Goal: Task Accomplishment & Management: Manage account settings

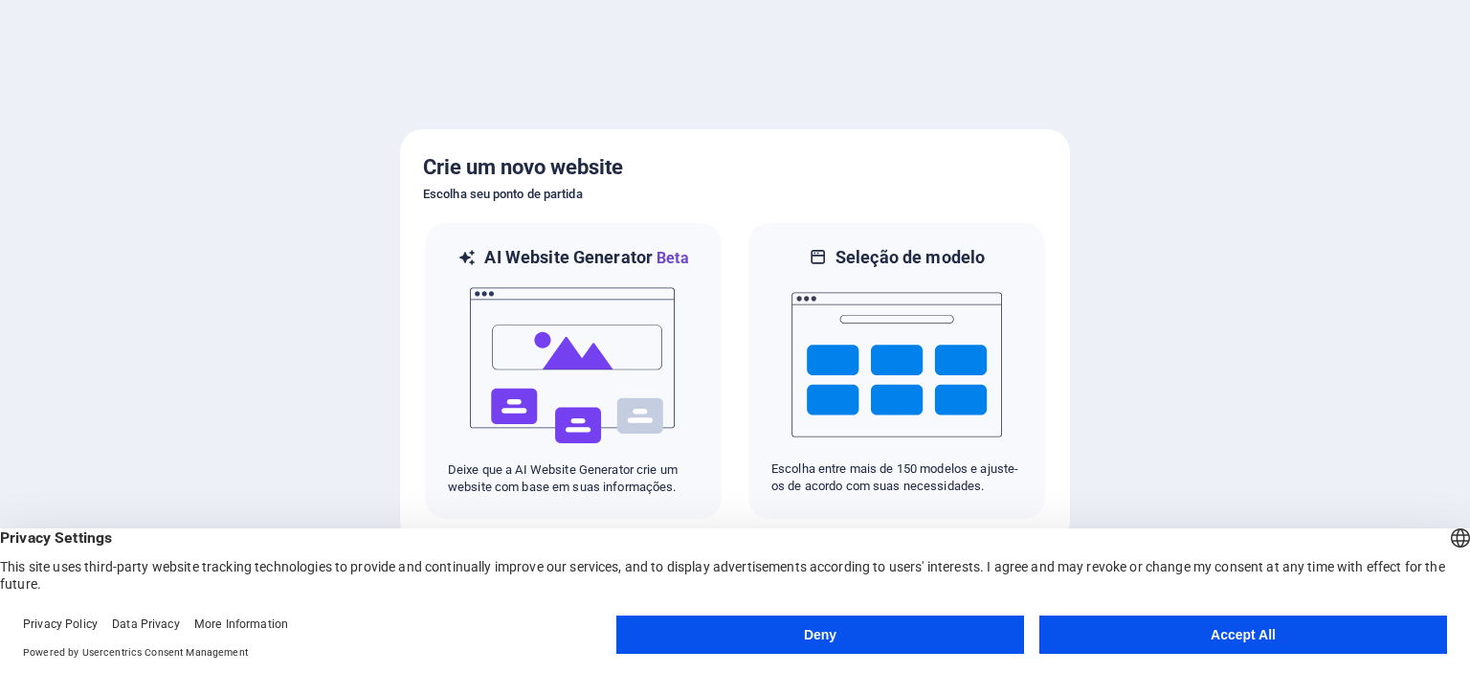
click at [765, 635] on button "Deny" at bounding box center [820, 634] width 408 height 38
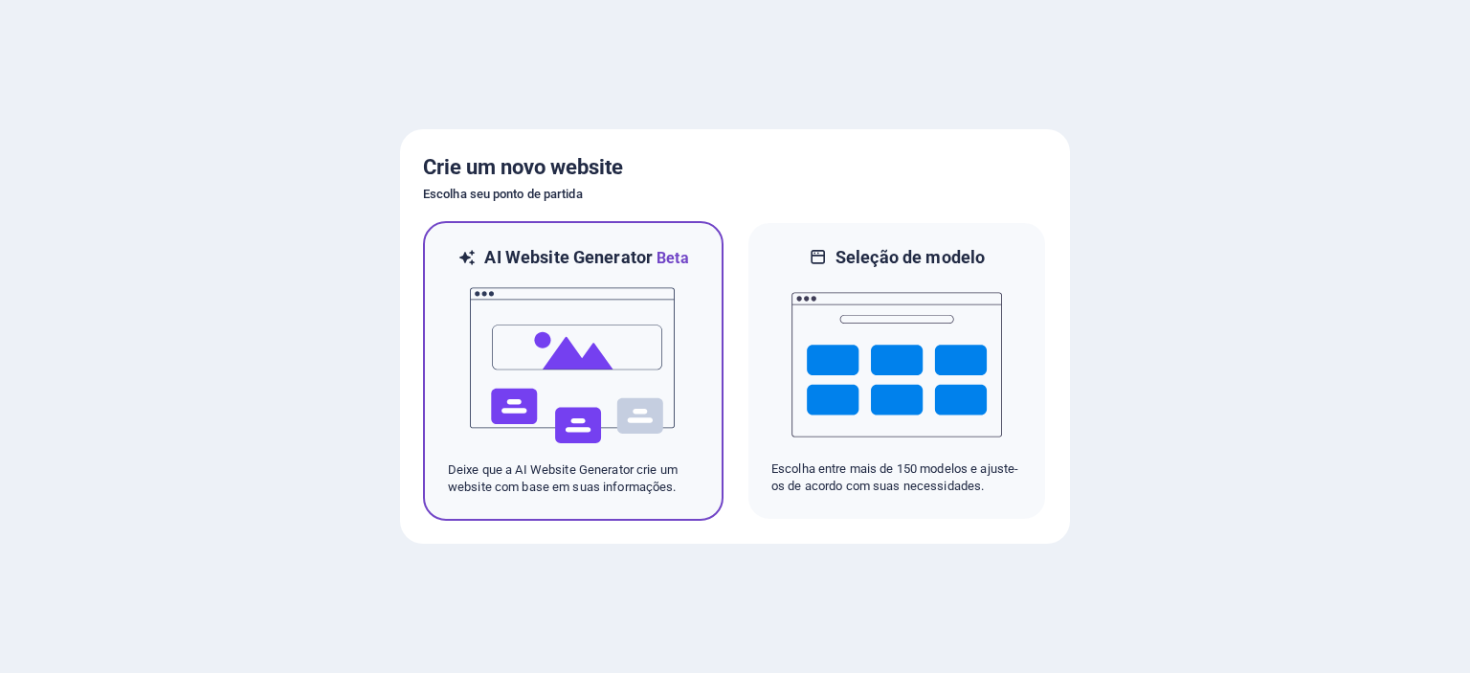
click at [587, 321] on img at bounding box center [573, 365] width 211 height 191
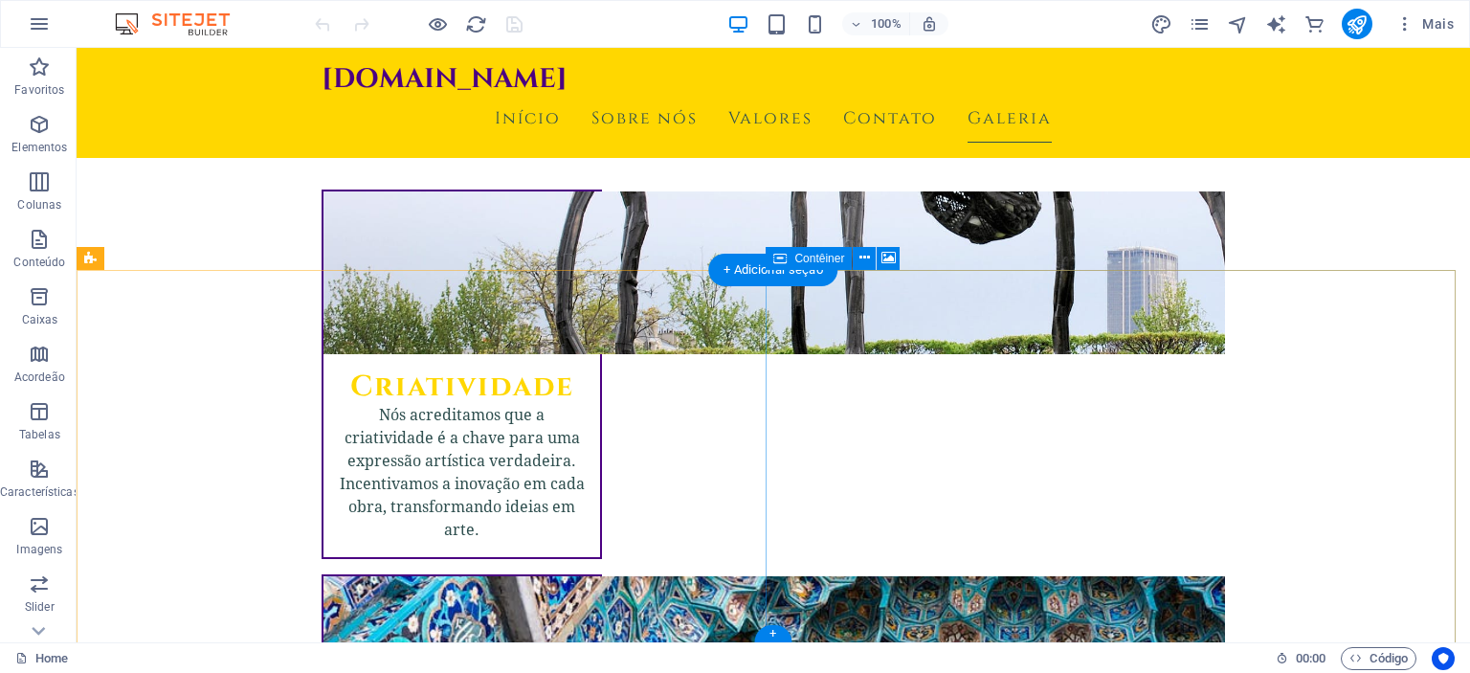
scroll to position [1658, 0]
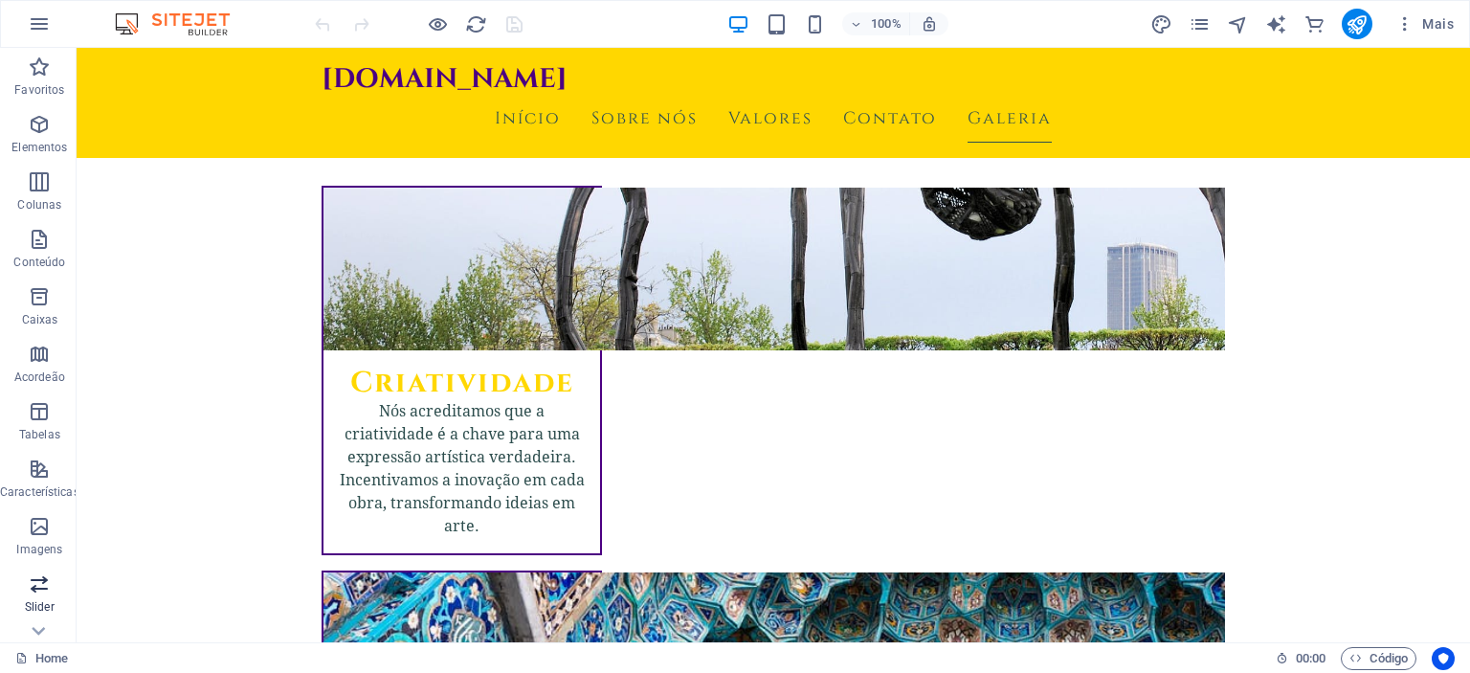
click at [52, 594] on span "Slider" at bounding box center [39, 595] width 79 height 46
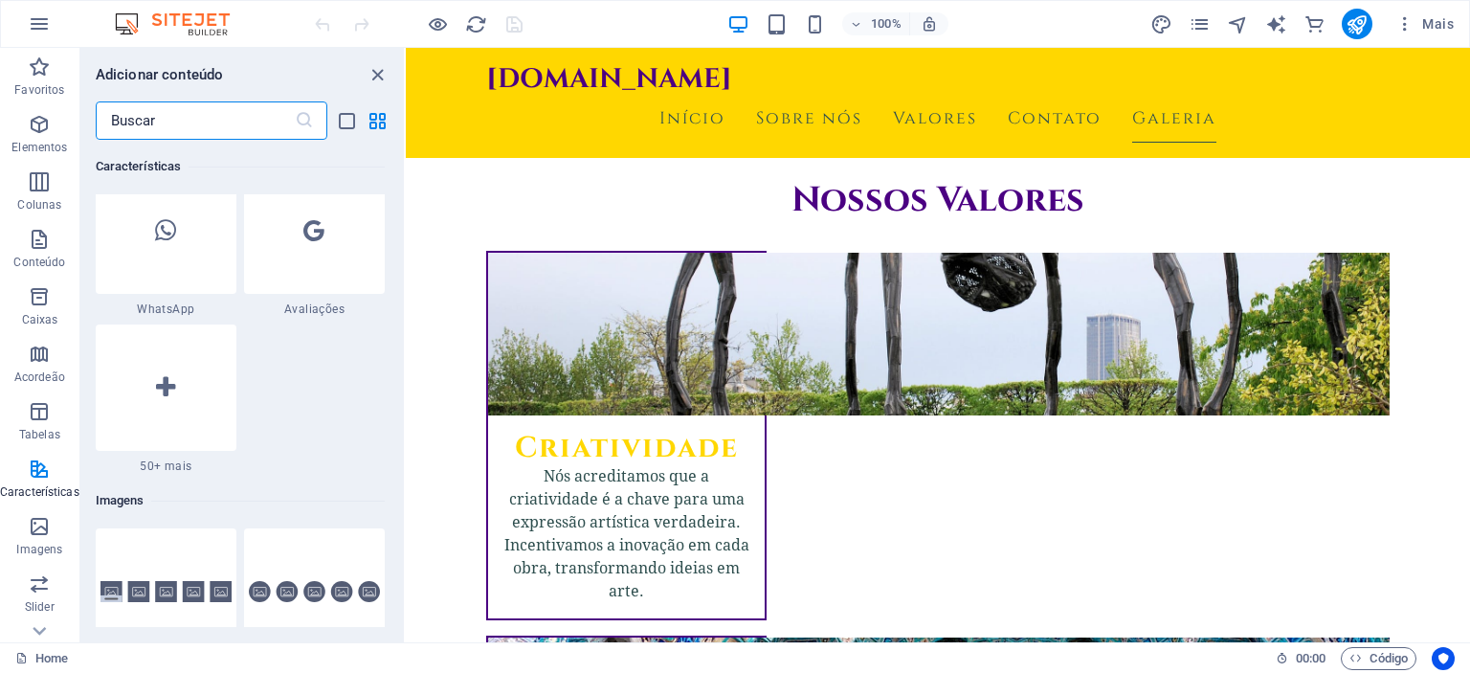
scroll to position [9377, 0]
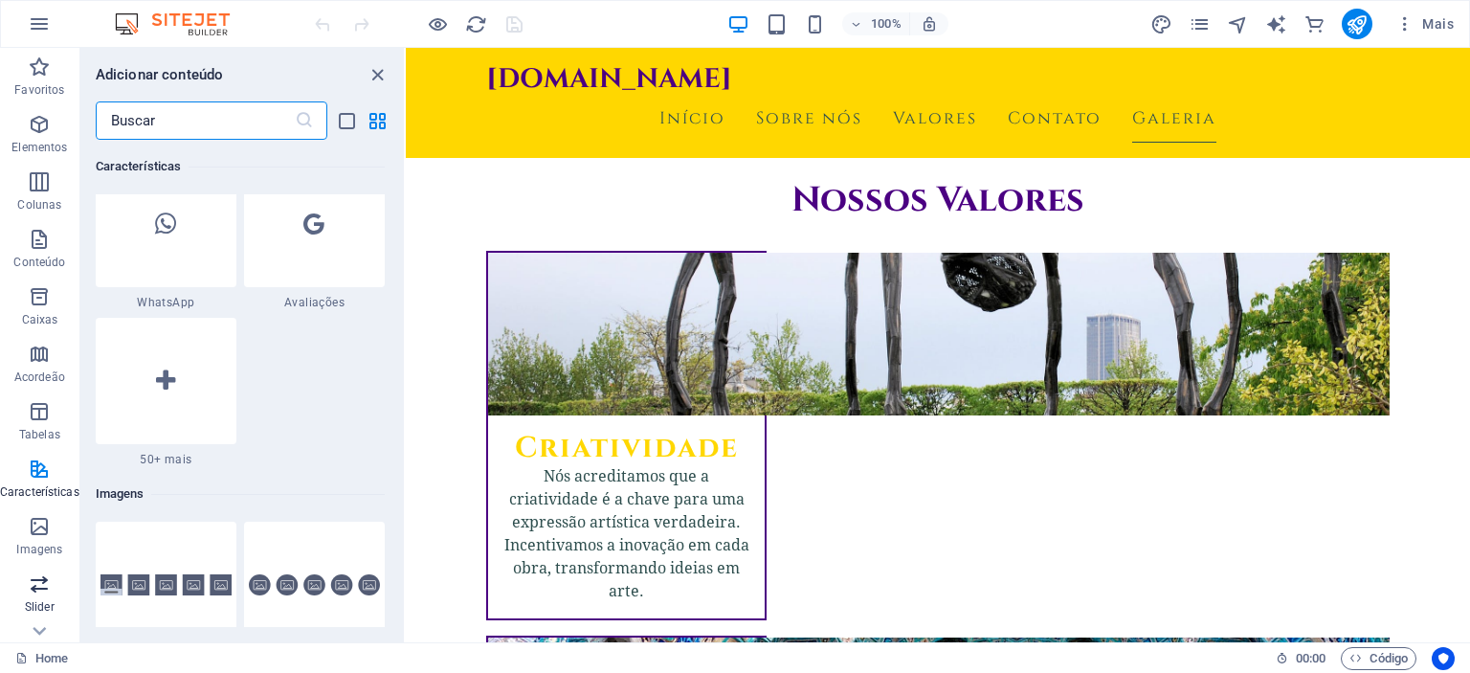
click at [37, 589] on icon "button" at bounding box center [39, 583] width 23 height 23
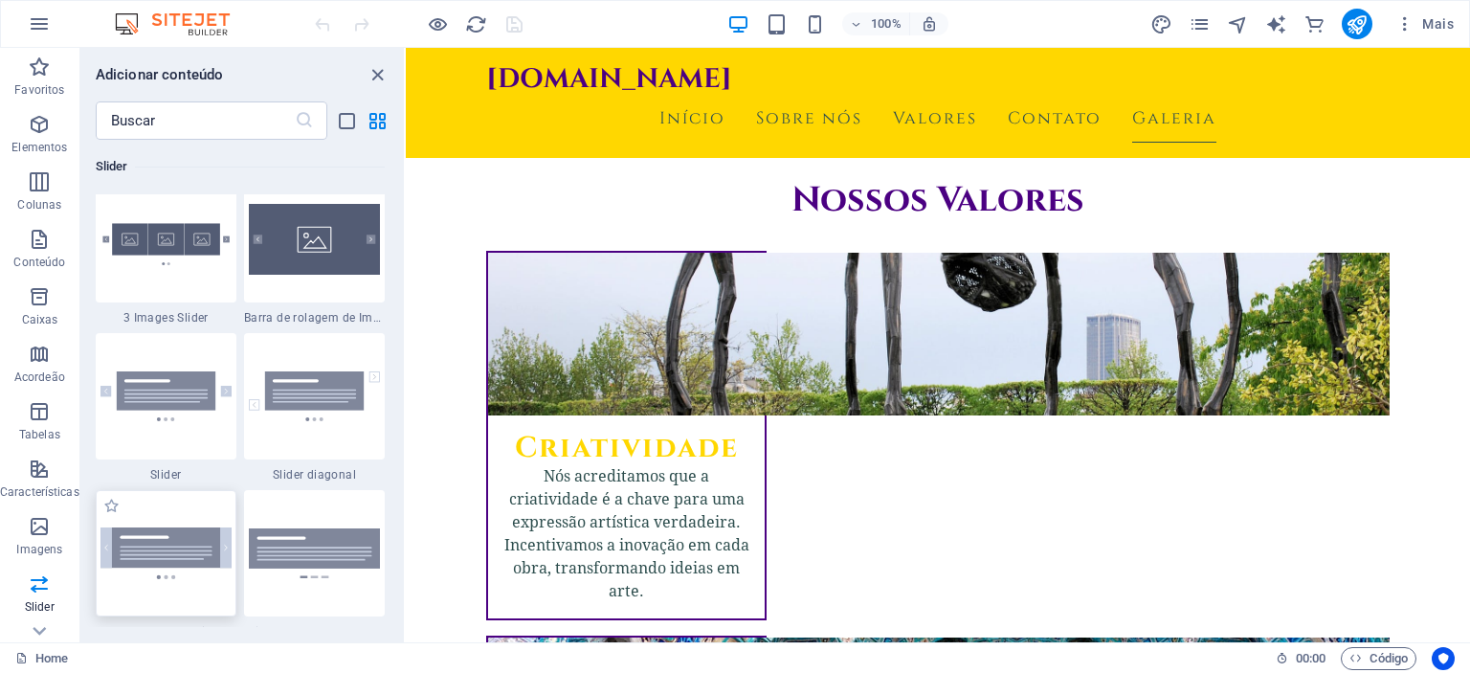
scroll to position [10860, 0]
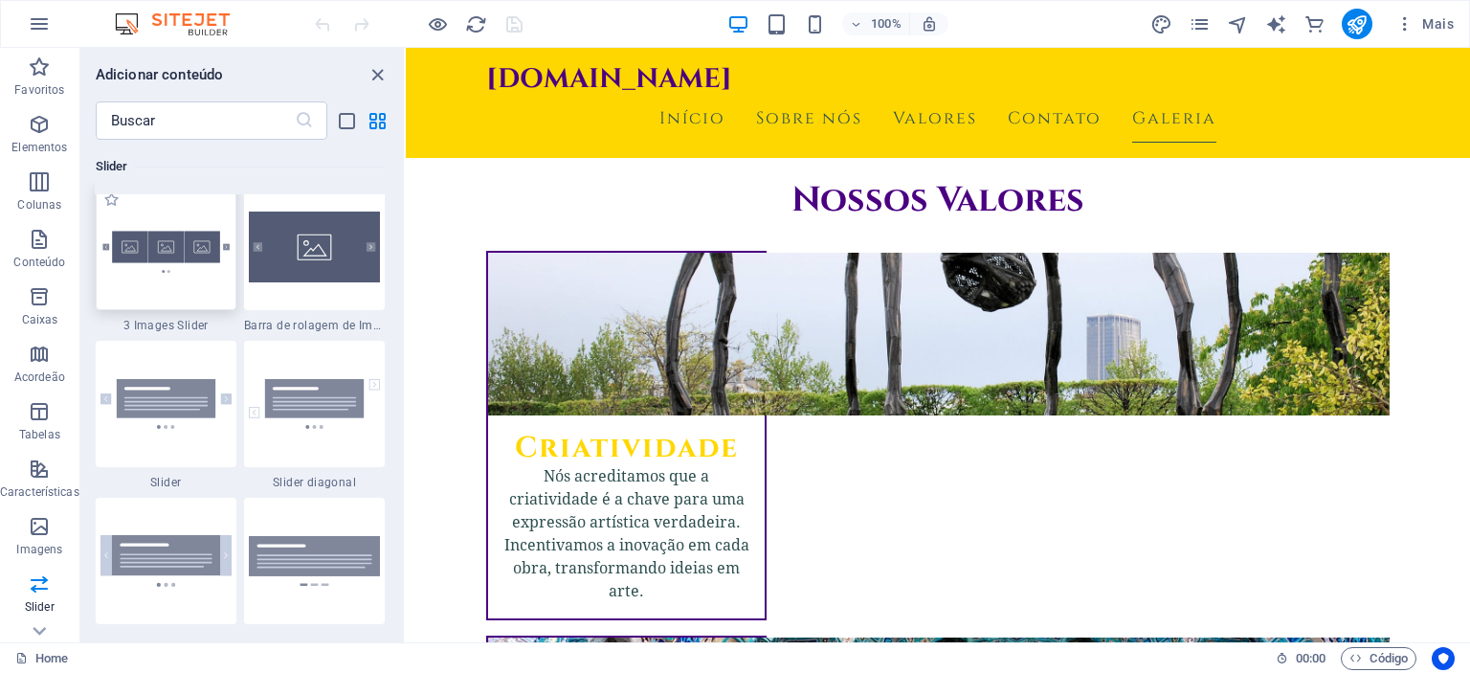
click at [176, 288] on img at bounding box center [165, 246] width 131 height 87
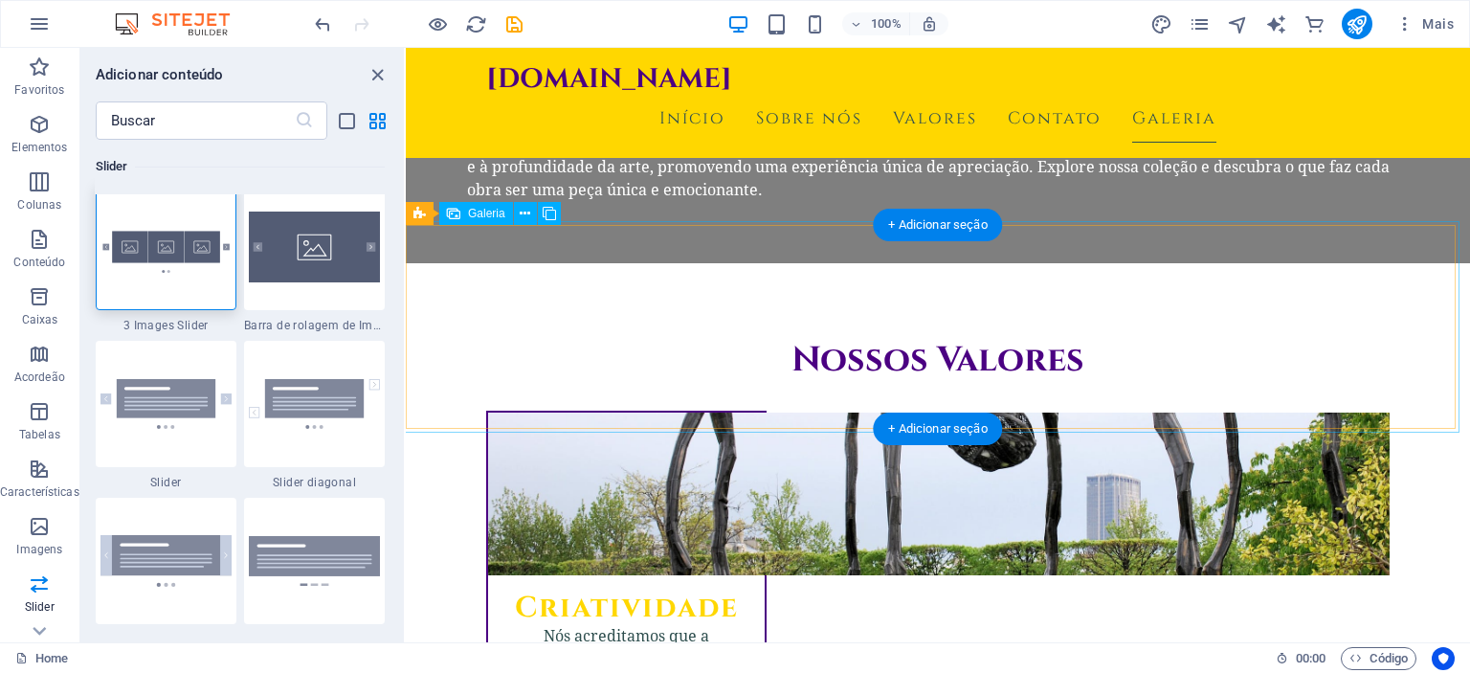
scroll to position [1468, 0]
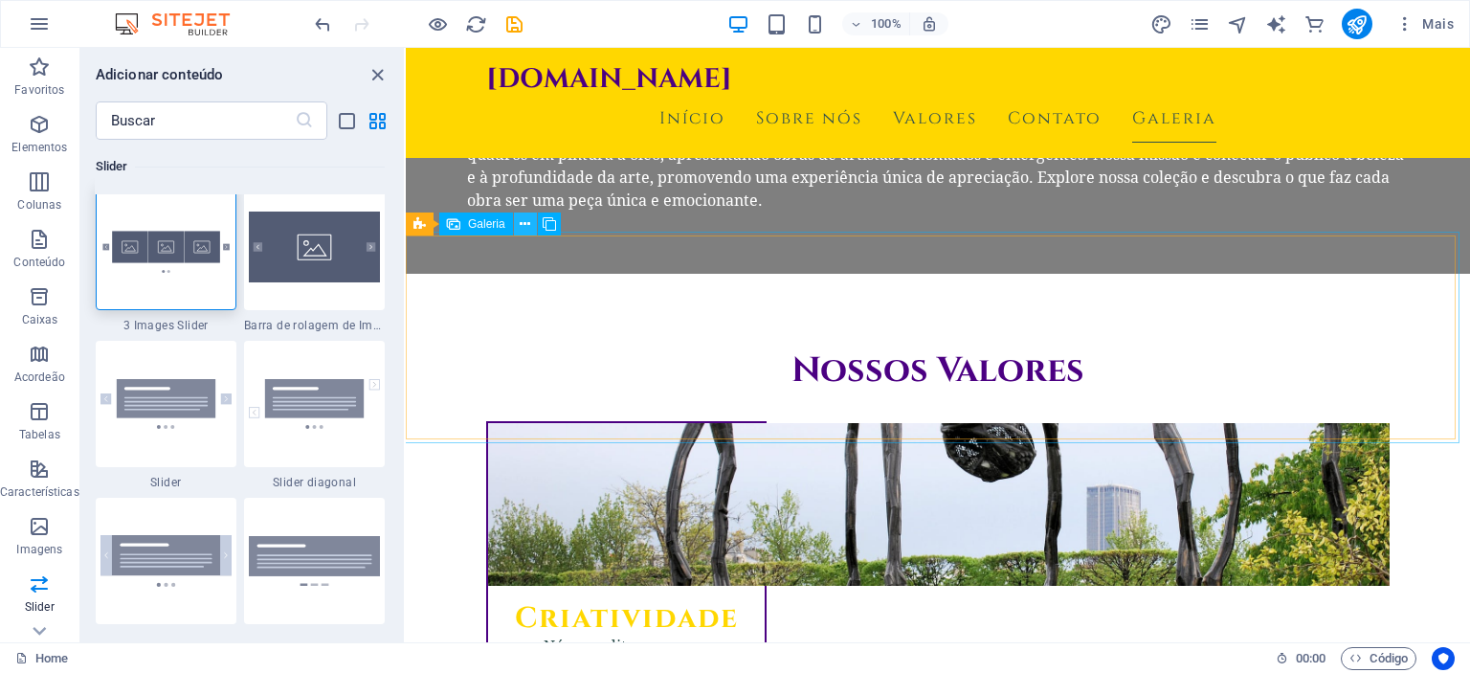
click at [524, 227] on icon at bounding box center [525, 224] width 11 height 20
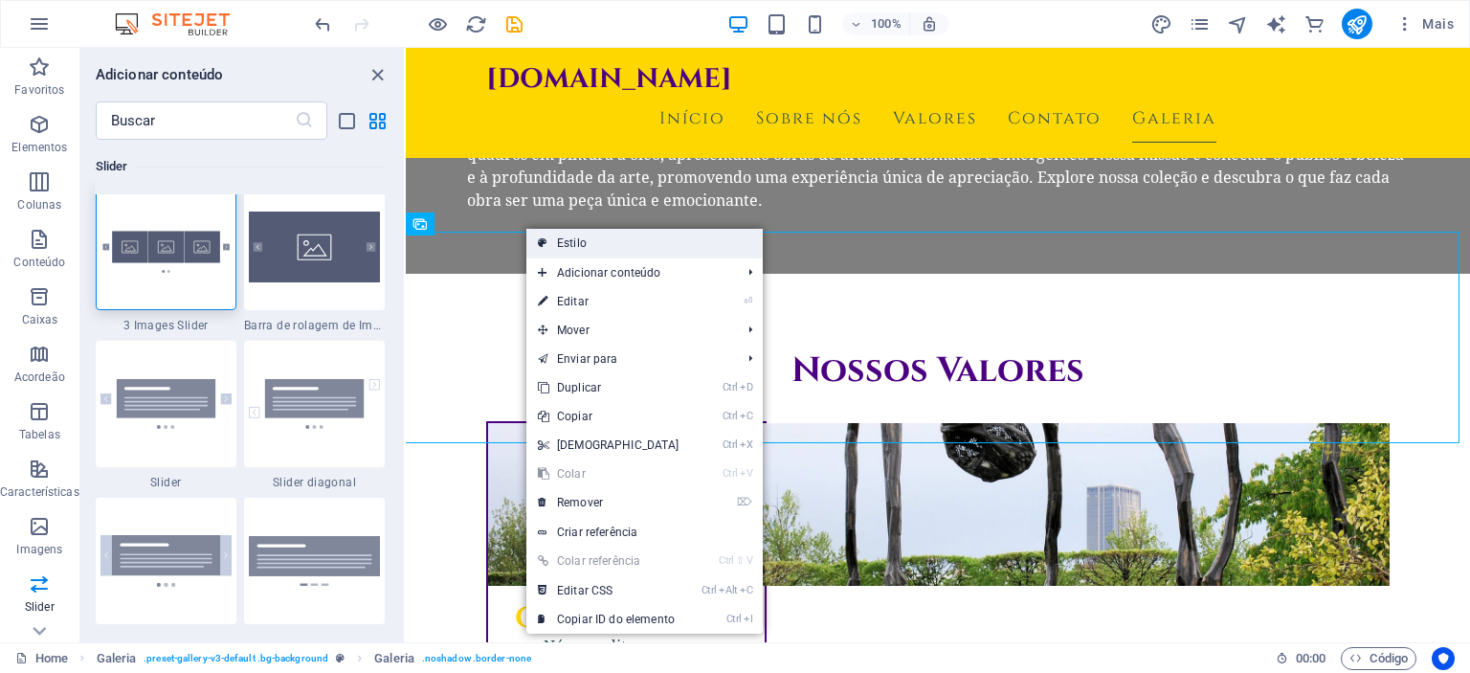
click at [549, 244] on link "Estilo" at bounding box center [644, 243] width 236 height 29
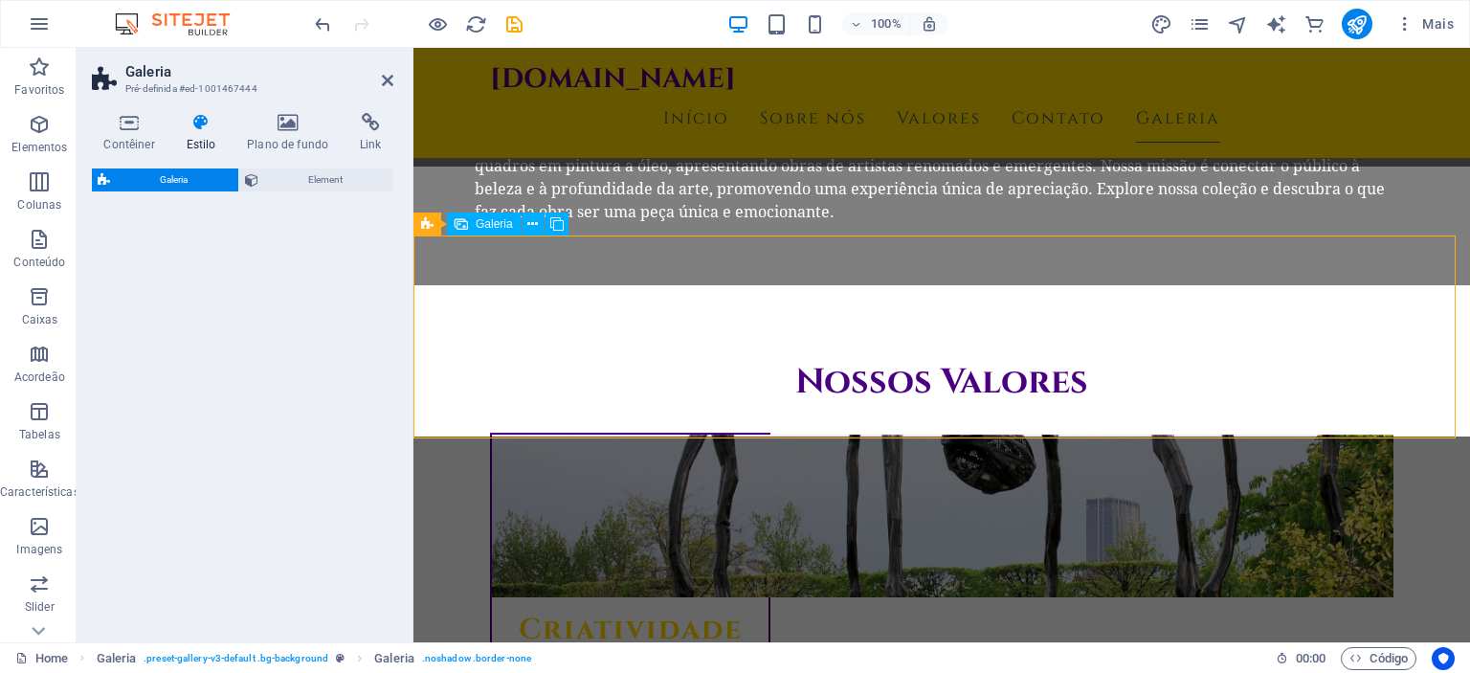
select select "rem"
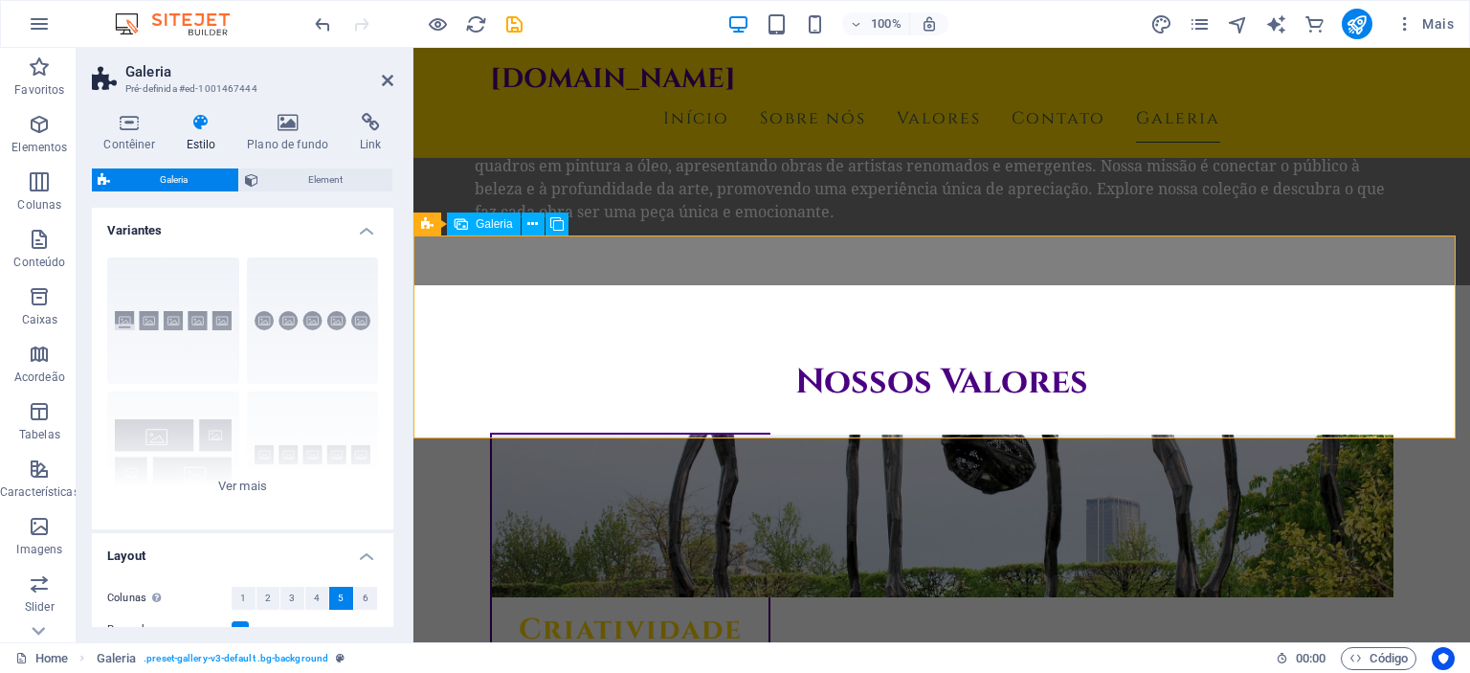
scroll to position [1491, 0]
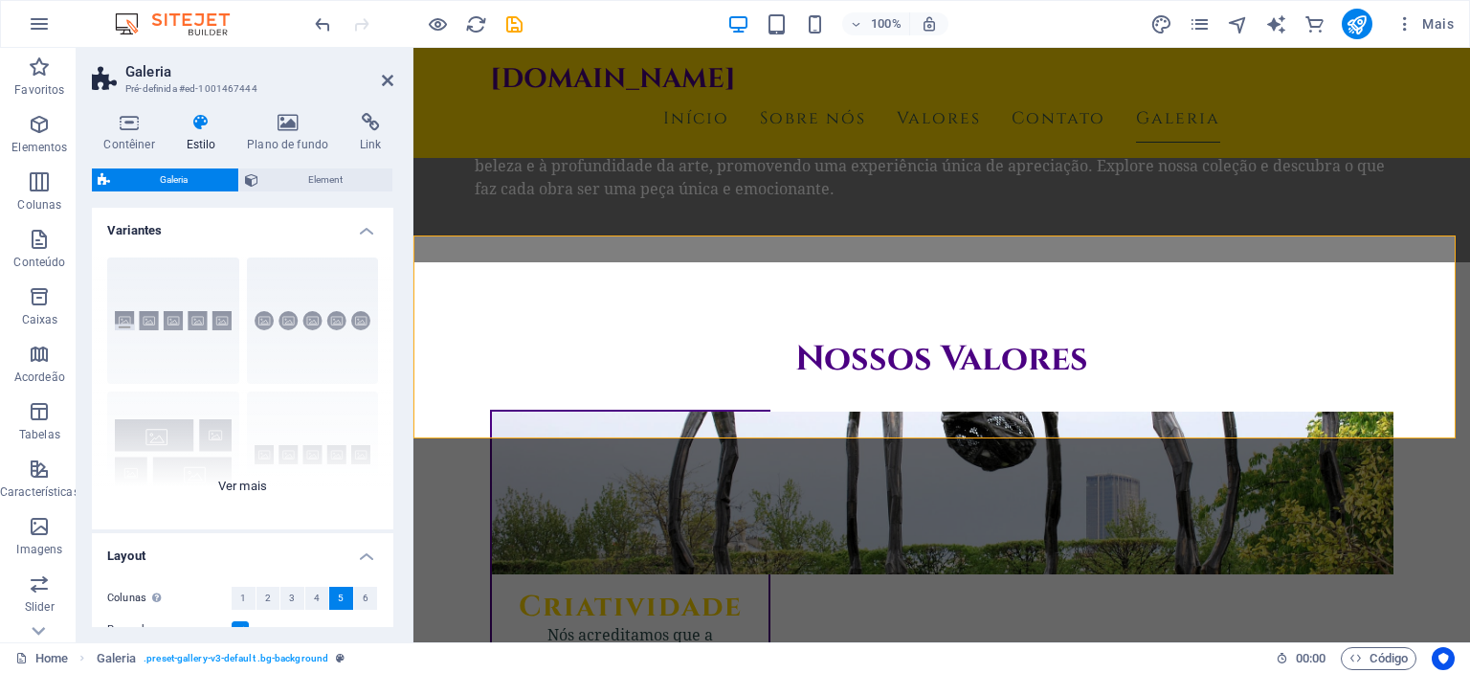
click at [239, 486] on div "Legendas Circulo Colagem Padrão Grade Grade deslocada" at bounding box center [242, 385] width 301 height 287
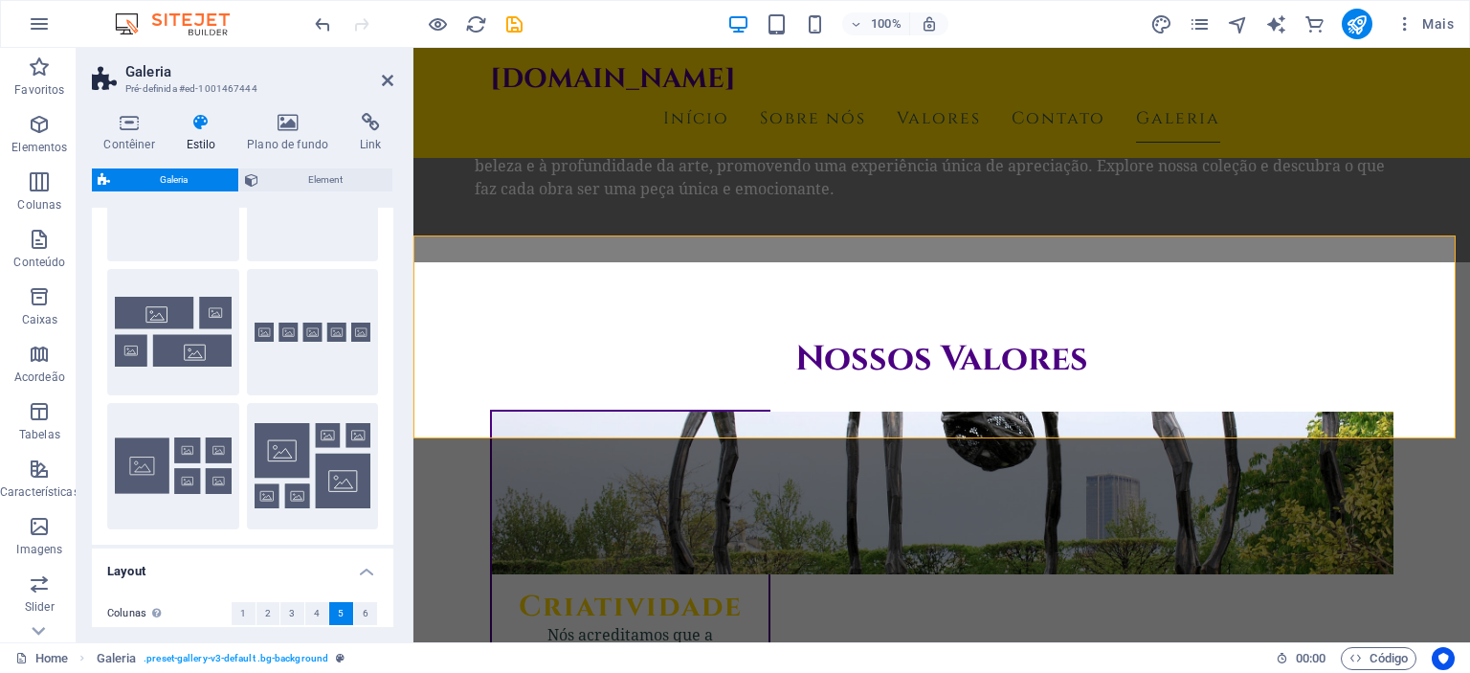
scroll to position [106, 0]
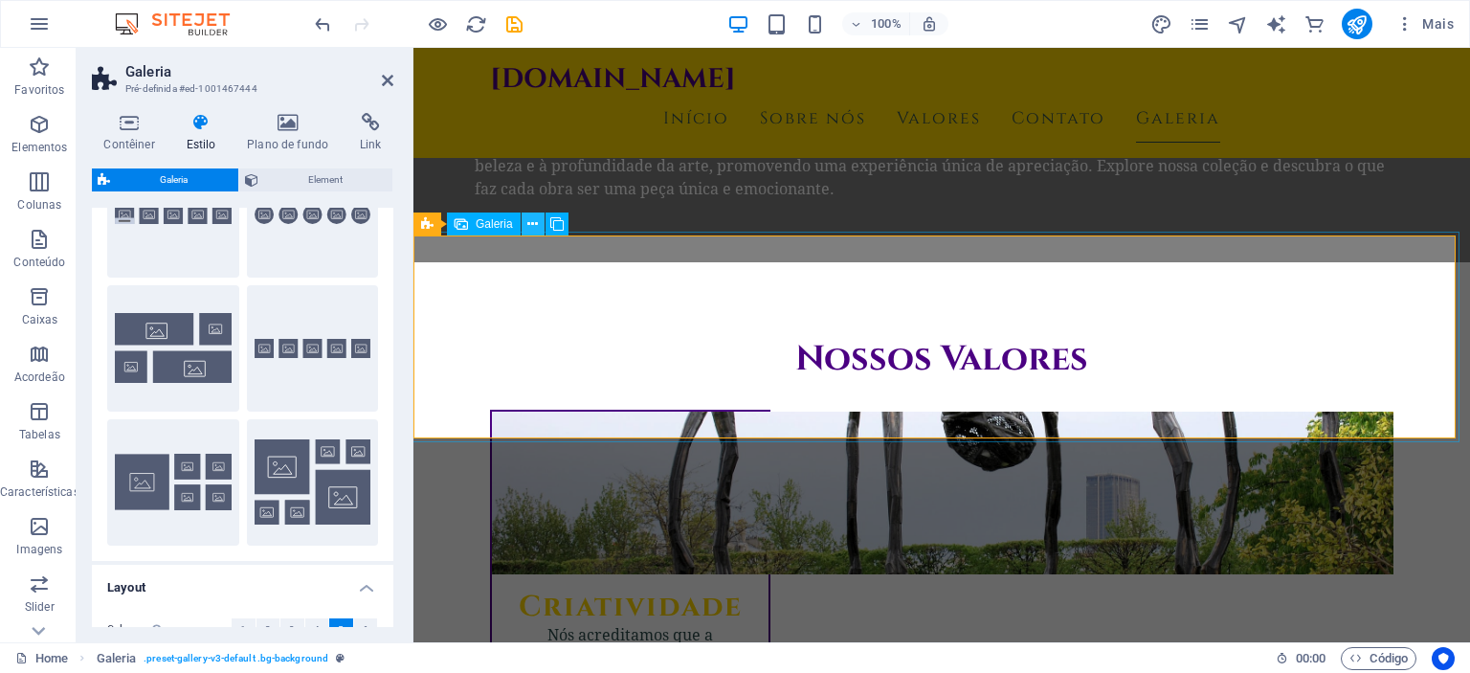
click at [530, 227] on icon at bounding box center [532, 224] width 11 height 20
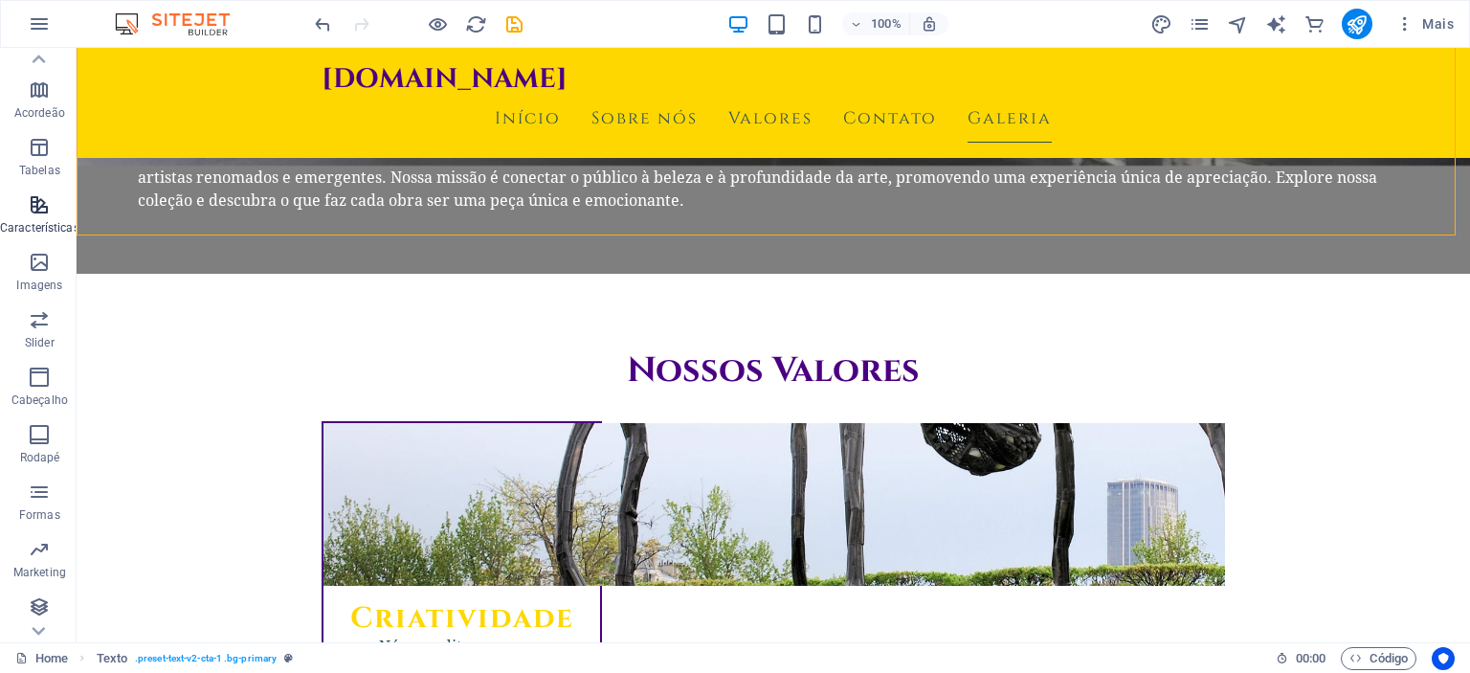
scroll to position [272, 0]
click at [37, 442] on p "Rodapé" at bounding box center [40, 449] width 40 height 15
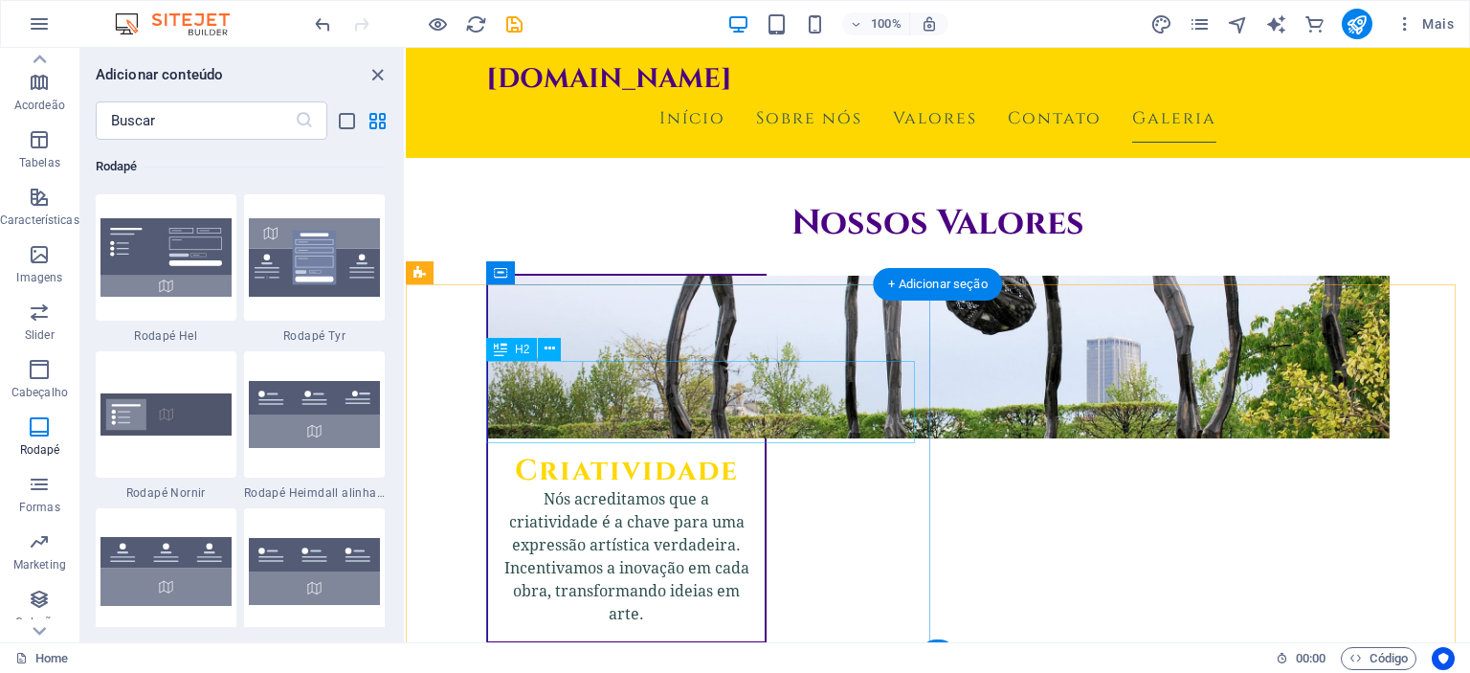
scroll to position [1638, 0]
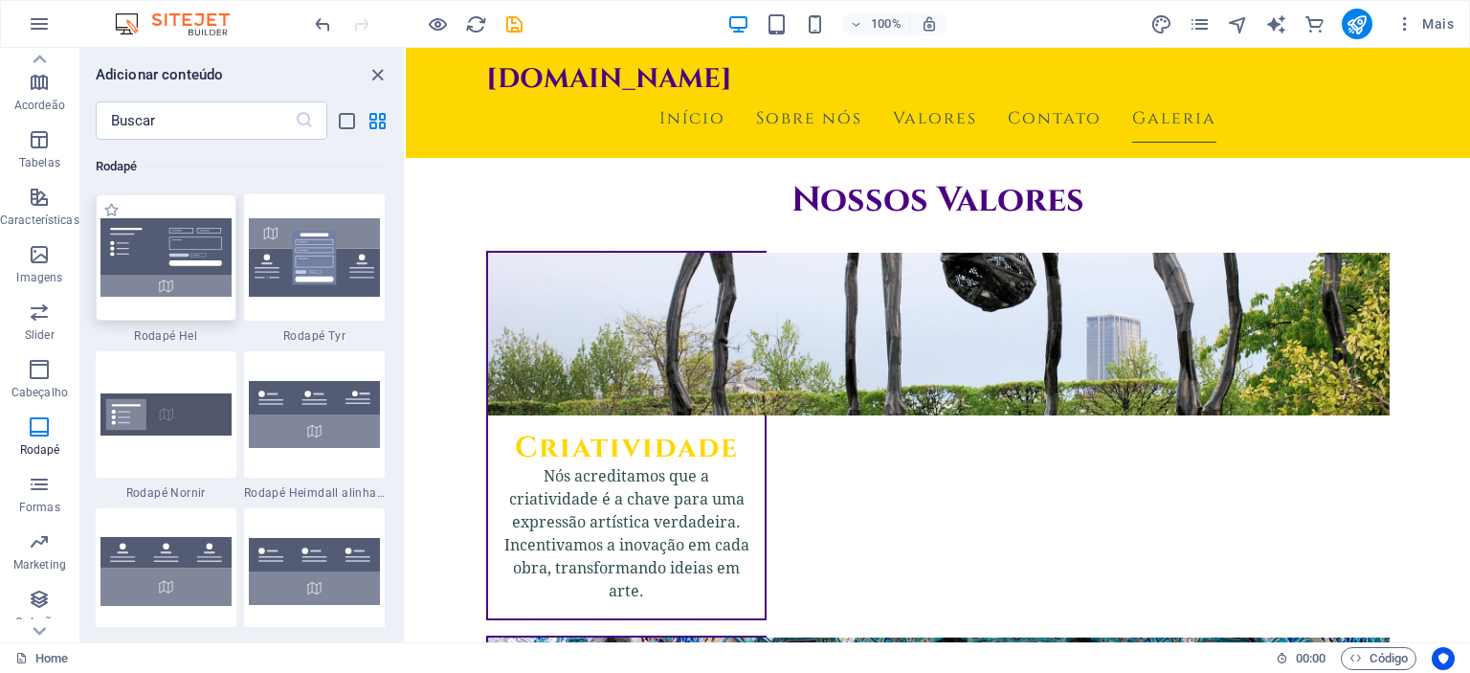
click at [173, 259] on img at bounding box center [165, 257] width 131 height 79
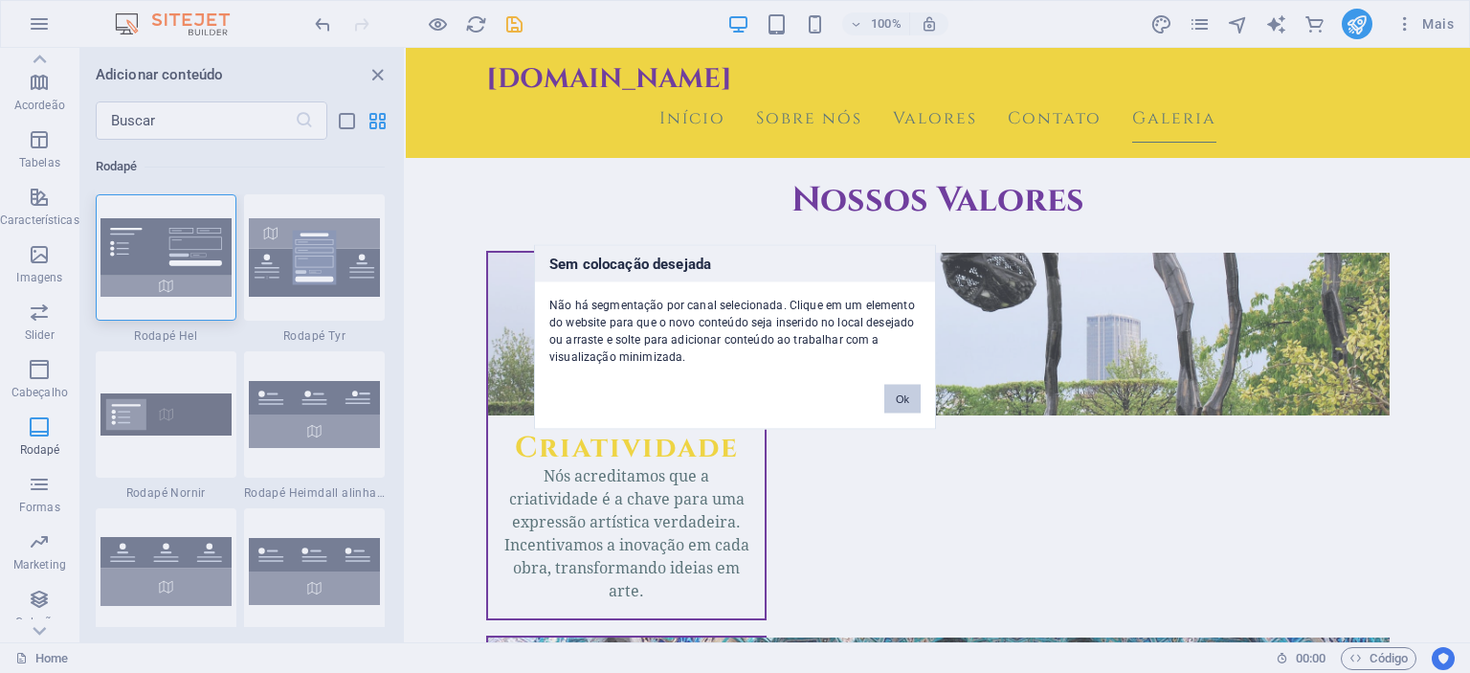
click at [894, 396] on button "Ok" at bounding box center [902, 398] width 36 height 29
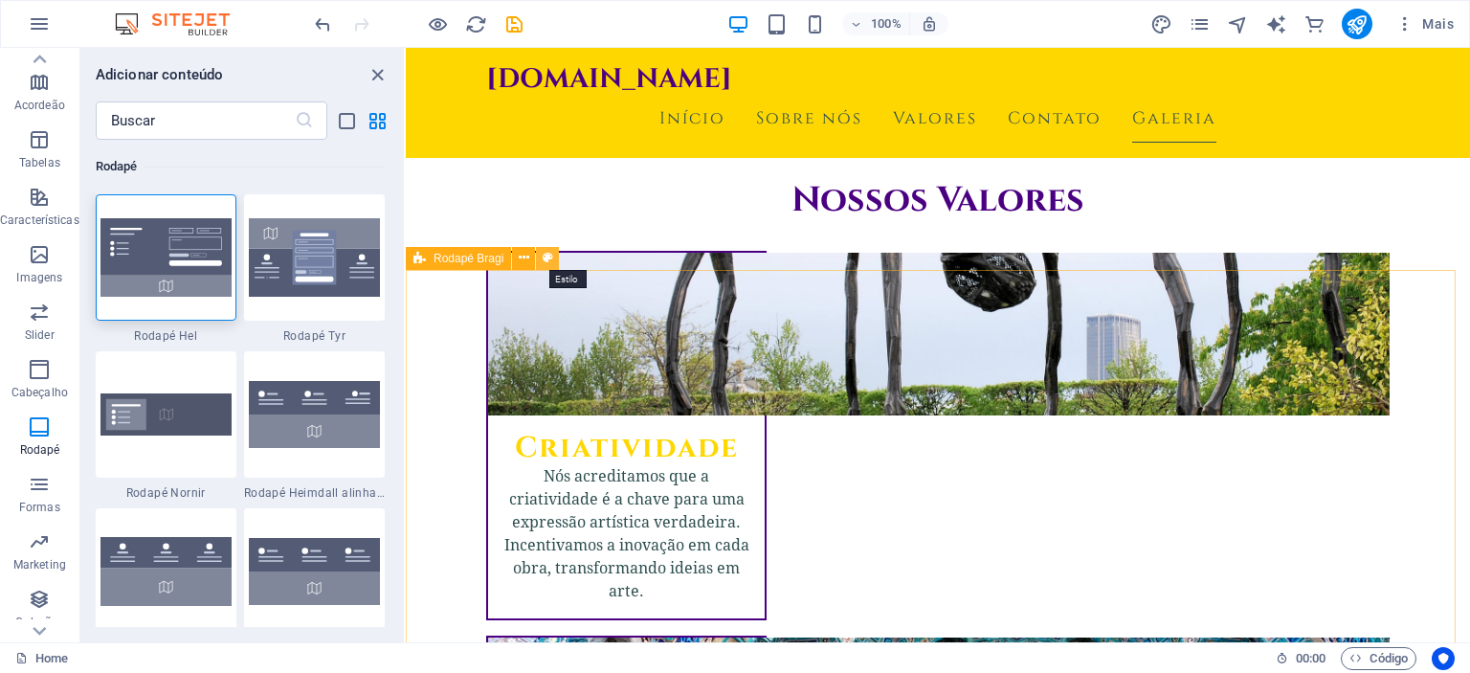
click at [545, 255] on icon at bounding box center [548, 258] width 11 height 20
select select "%"
select select "rem"
select select "px"
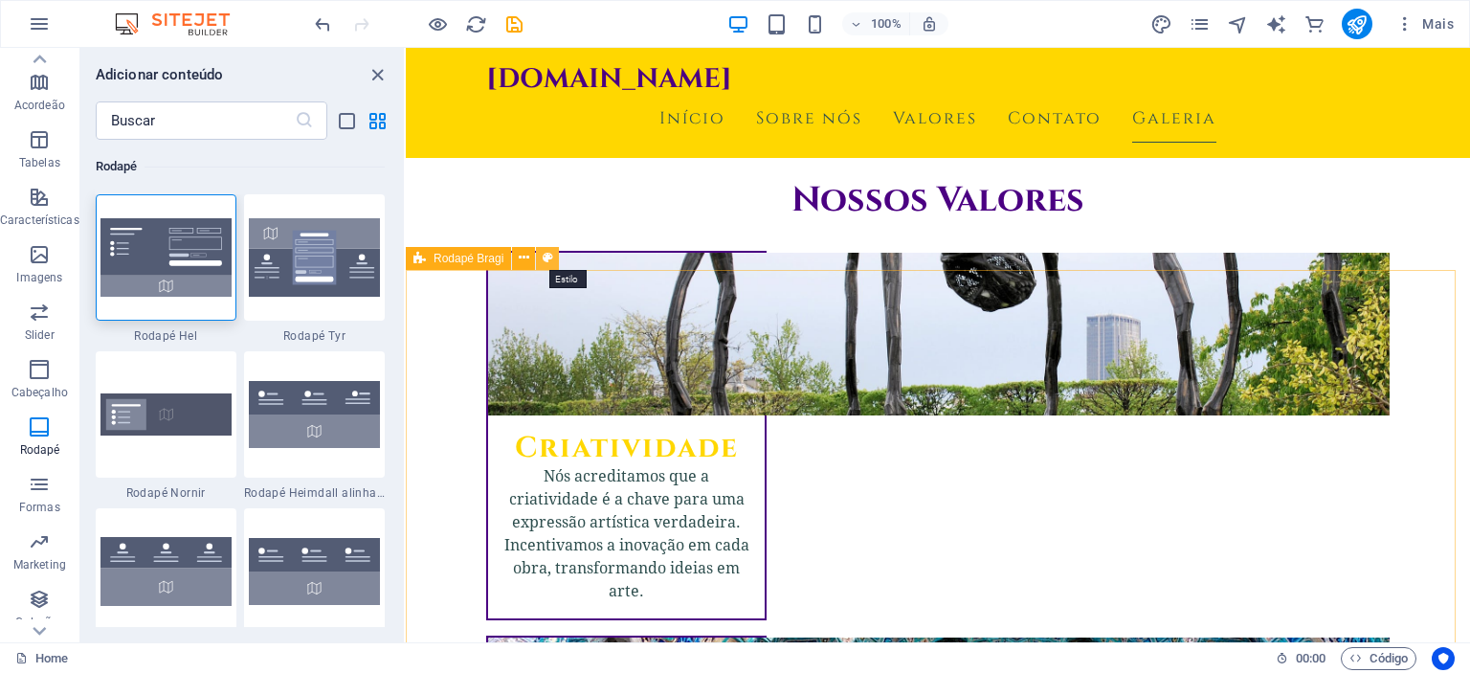
select select "rem"
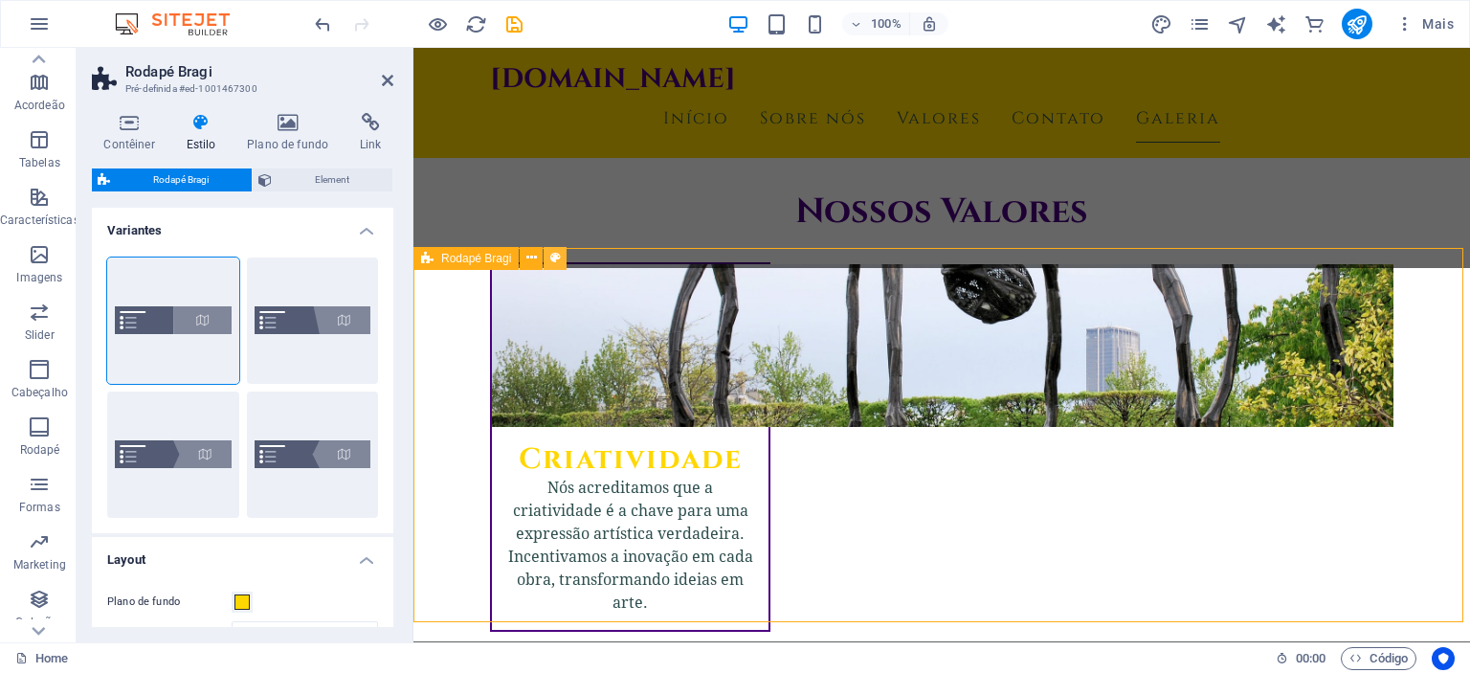
scroll to position [1660, 0]
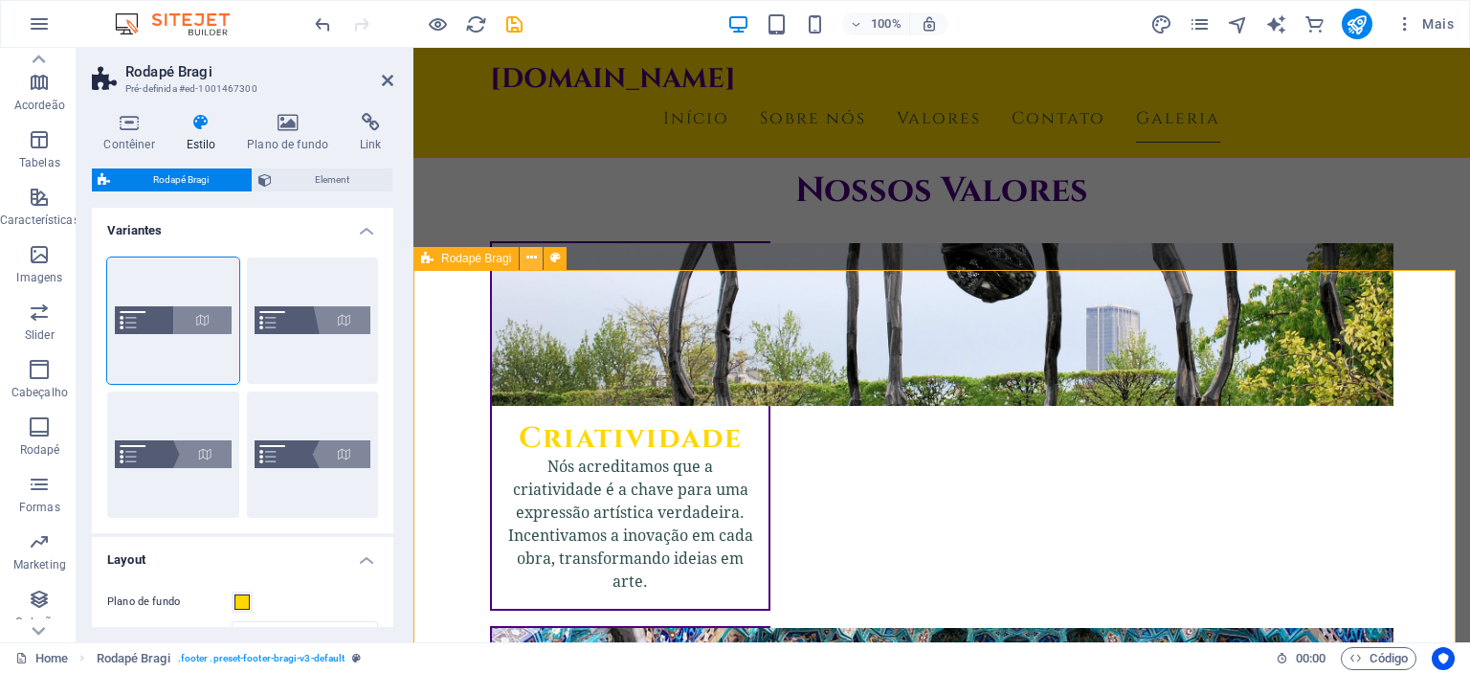
click at [531, 257] on icon at bounding box center [531, 258] width 11 height 20
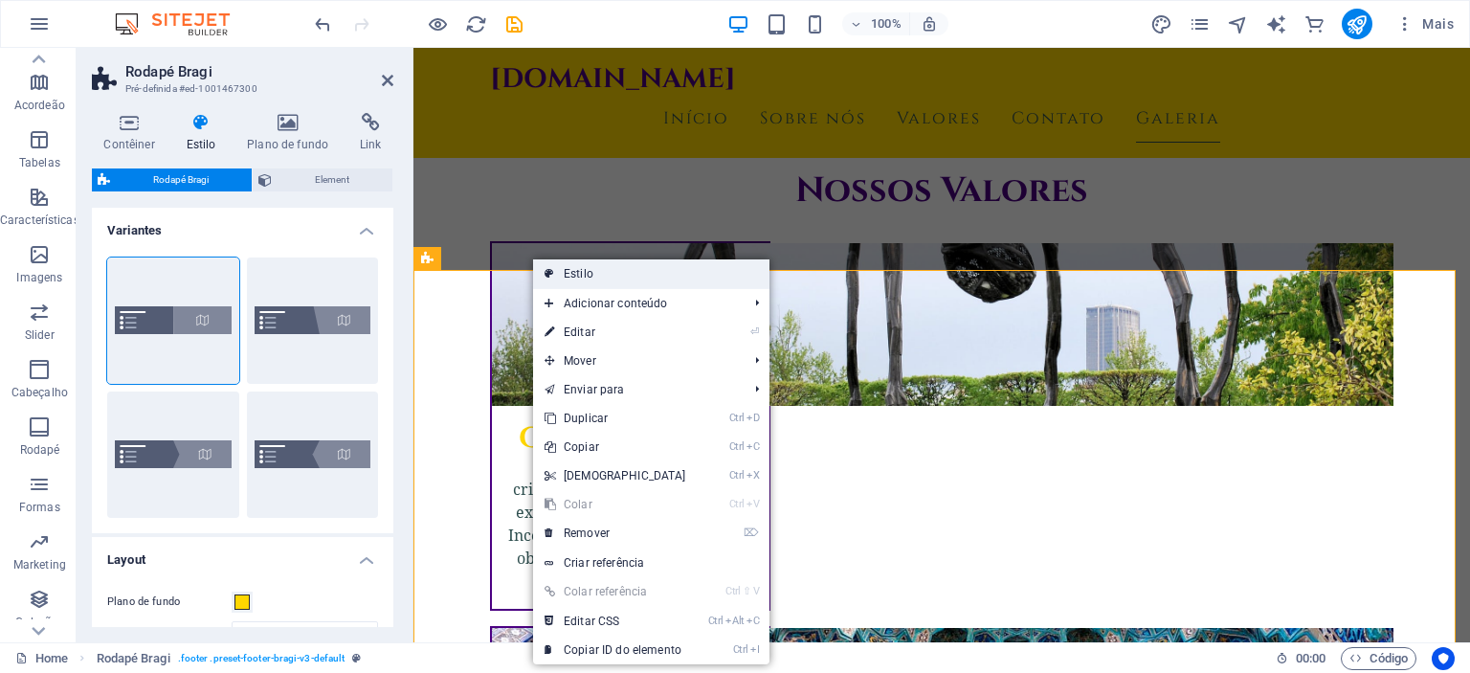
click at [571, 270] on link "Estilo" at bounding box center [651, 273] width 236 height 29
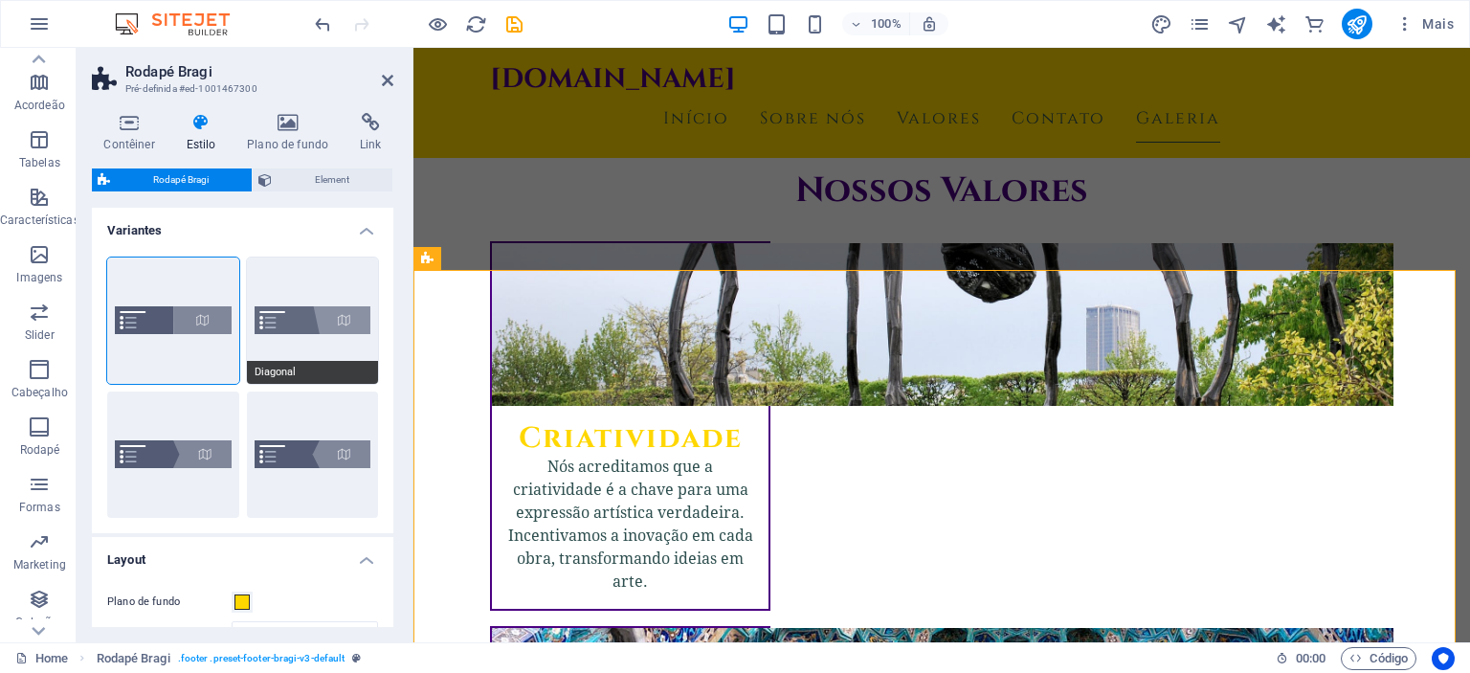
click at [314, 319] on button "Diagonal" at bounding box center [313, 320] width 132 height 126
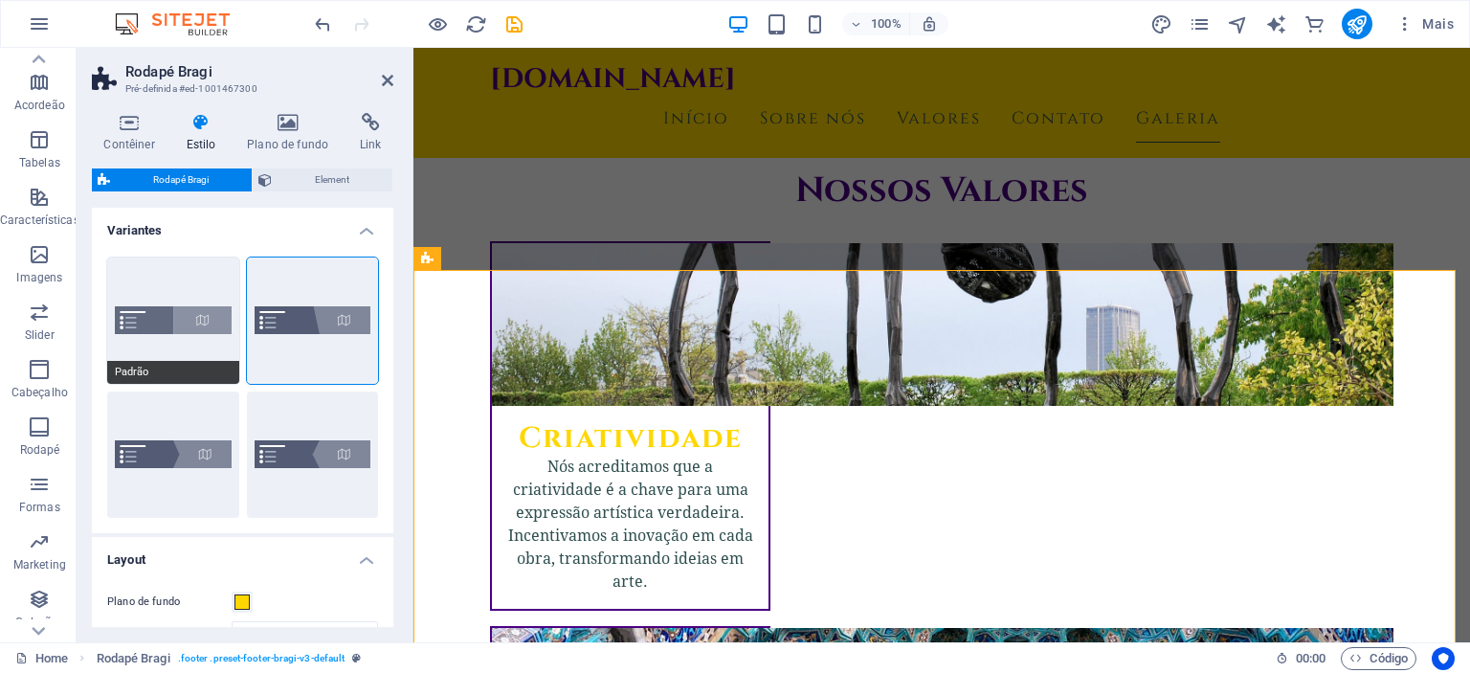
click at [208, 323] on button "Padrão" at bounding box center [173, 320] width 132 height 126
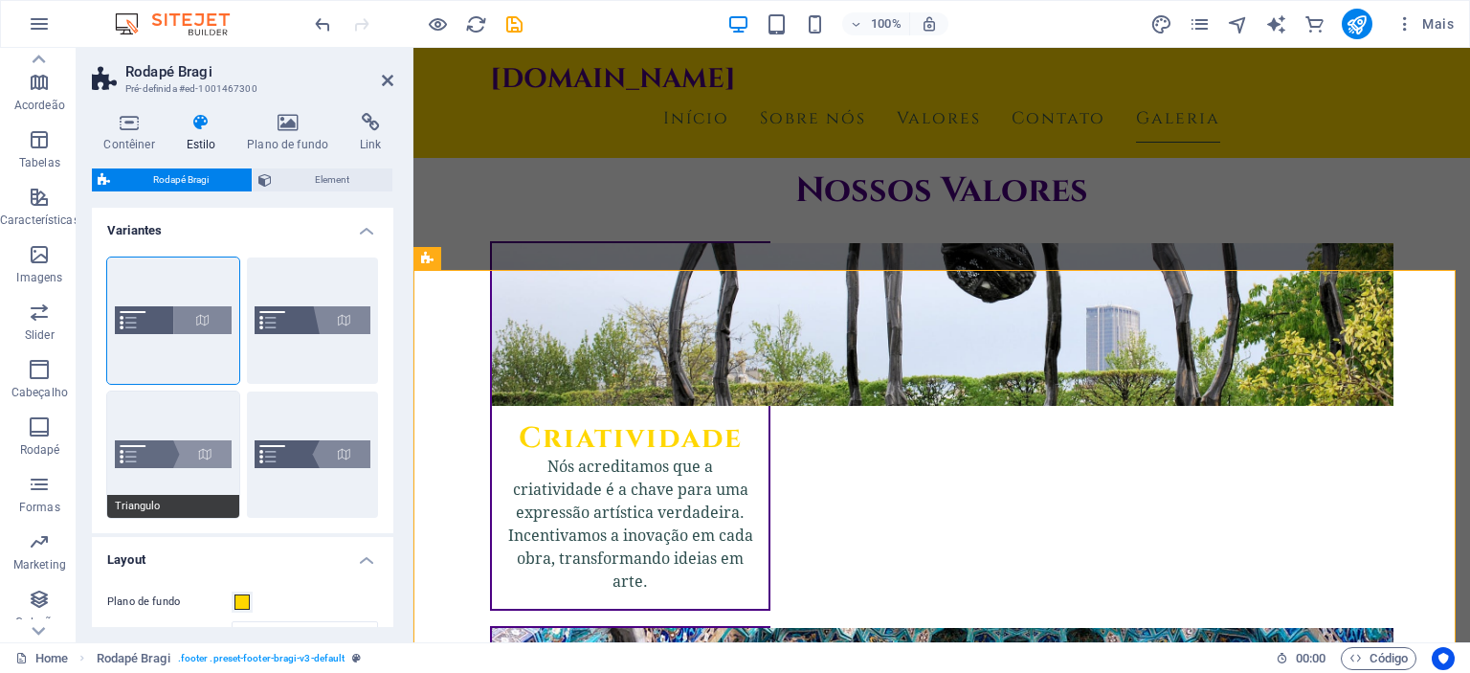
click at [195, 453] on button "Triangulo" at bounding box center [173, 454] width 132 height 126
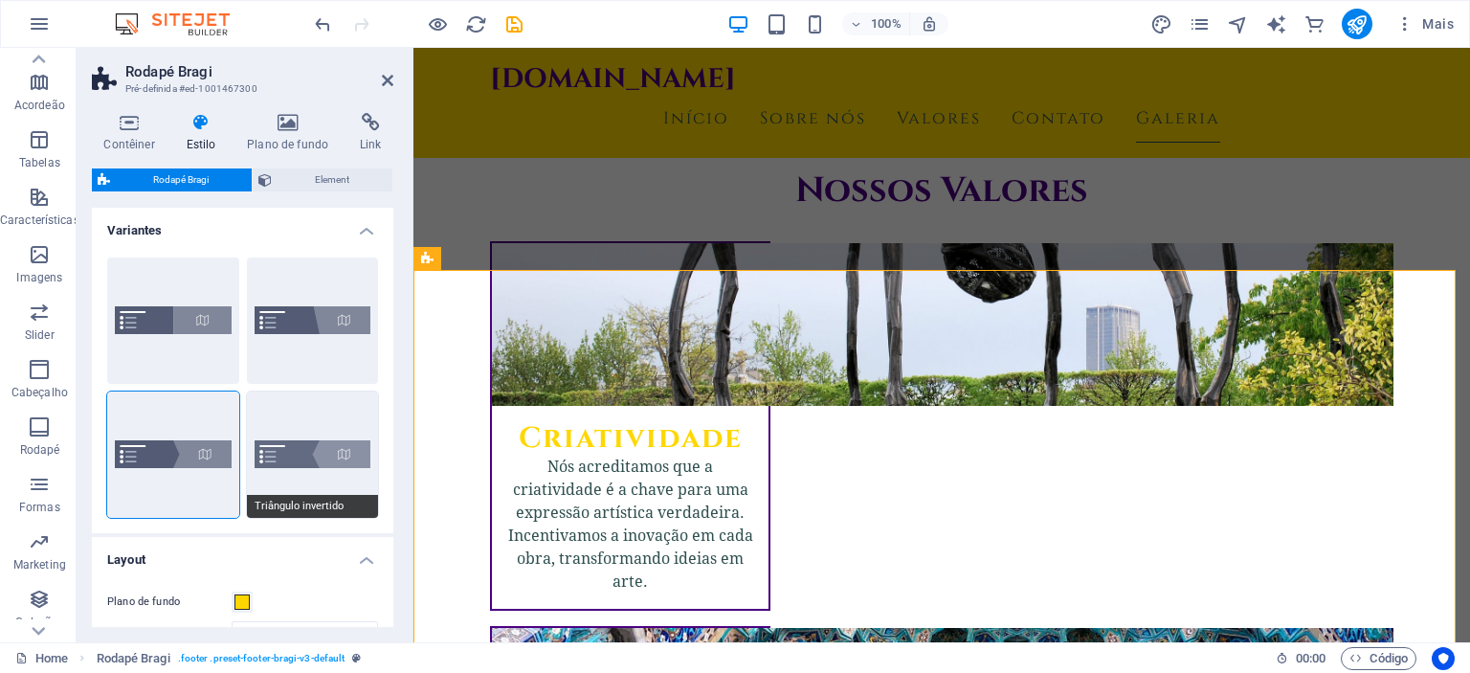
click at [275, 451] on button "Triângulo invertido" at bounding box center [313, 454] width 132 height 126
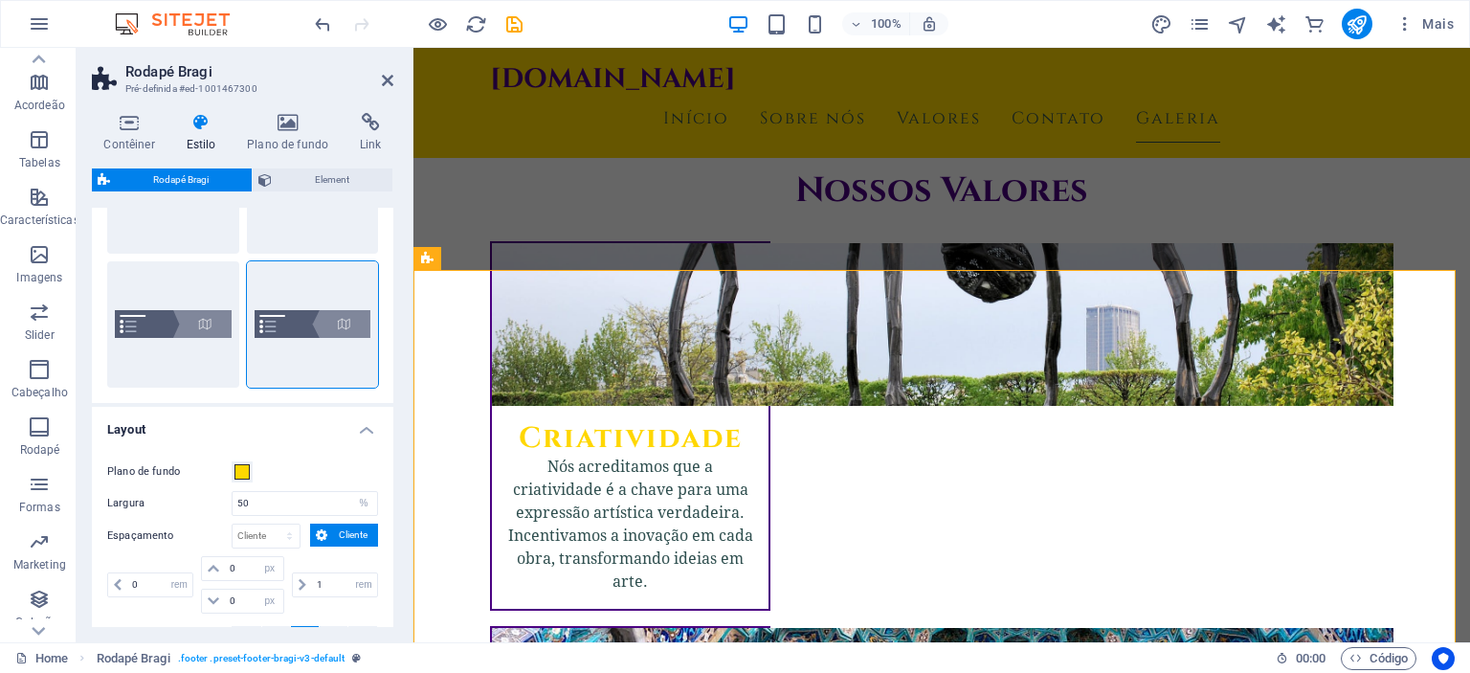
scroll to position [145, 0]
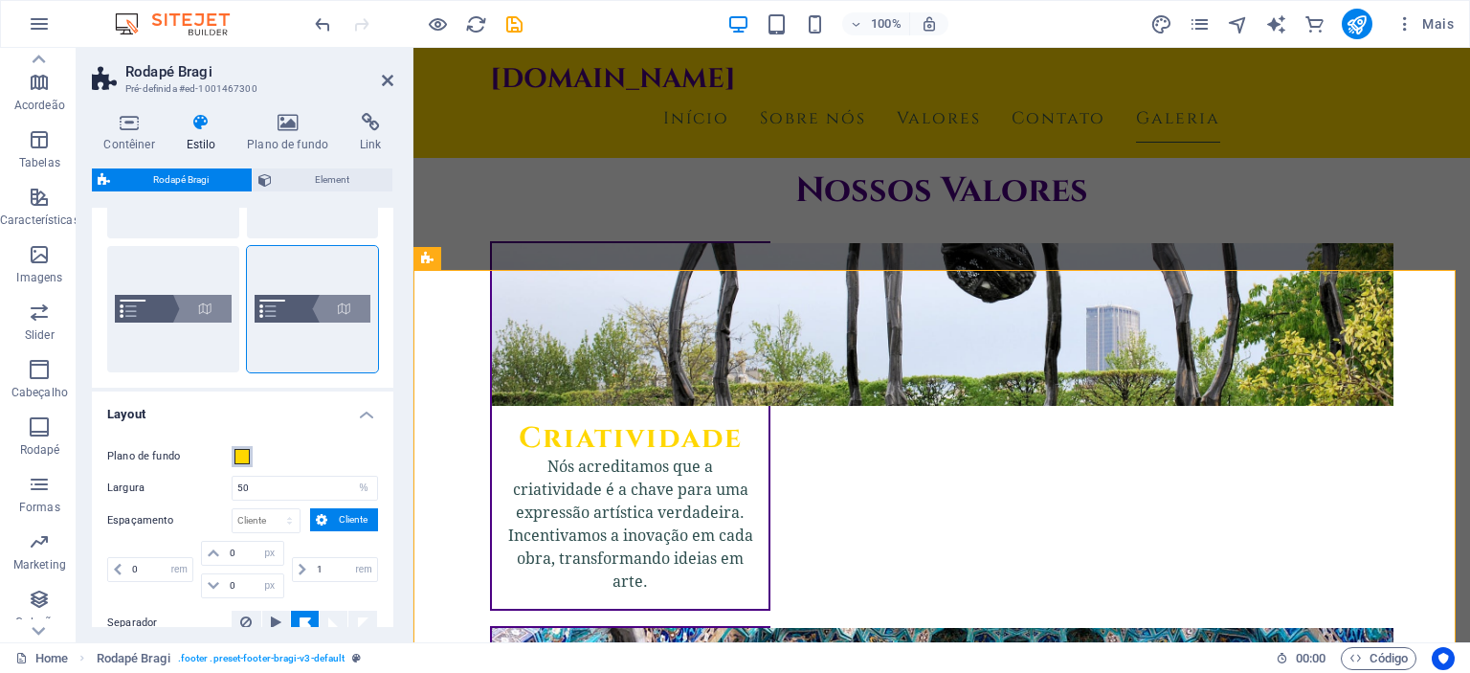
click at [238, 460] on span at bounding box center [241, 456] width 15 height 15
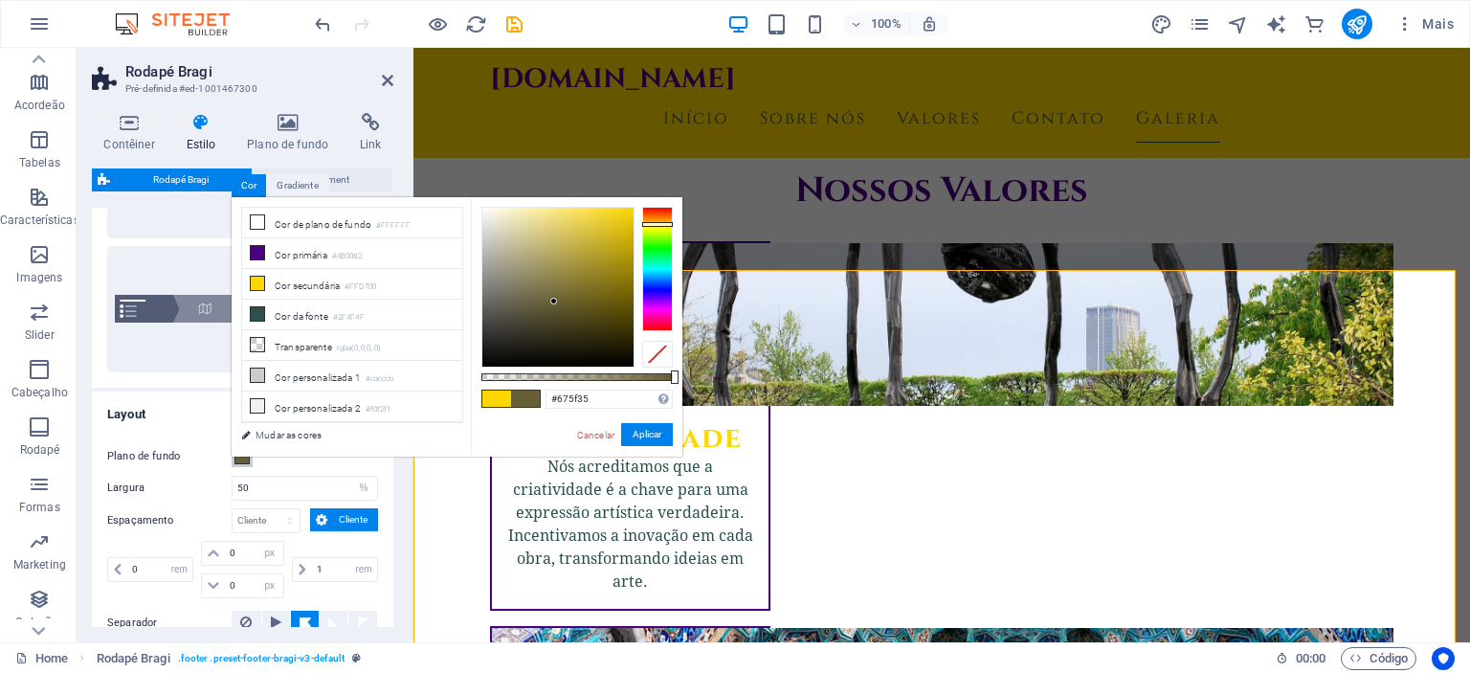
click at [554, 301] on div at bounding box center [557, 287] width 151 height 159
click at [536, 311] on div at bounding box center [557, 287] width 151 height 159
type input "#4e492e"
click at [543, 317] on div at bounding box center [557, 287] width 151 height 159
click at [643, 432] on button "Aplicar" at bounding box center [647, 434] width 52 height 23
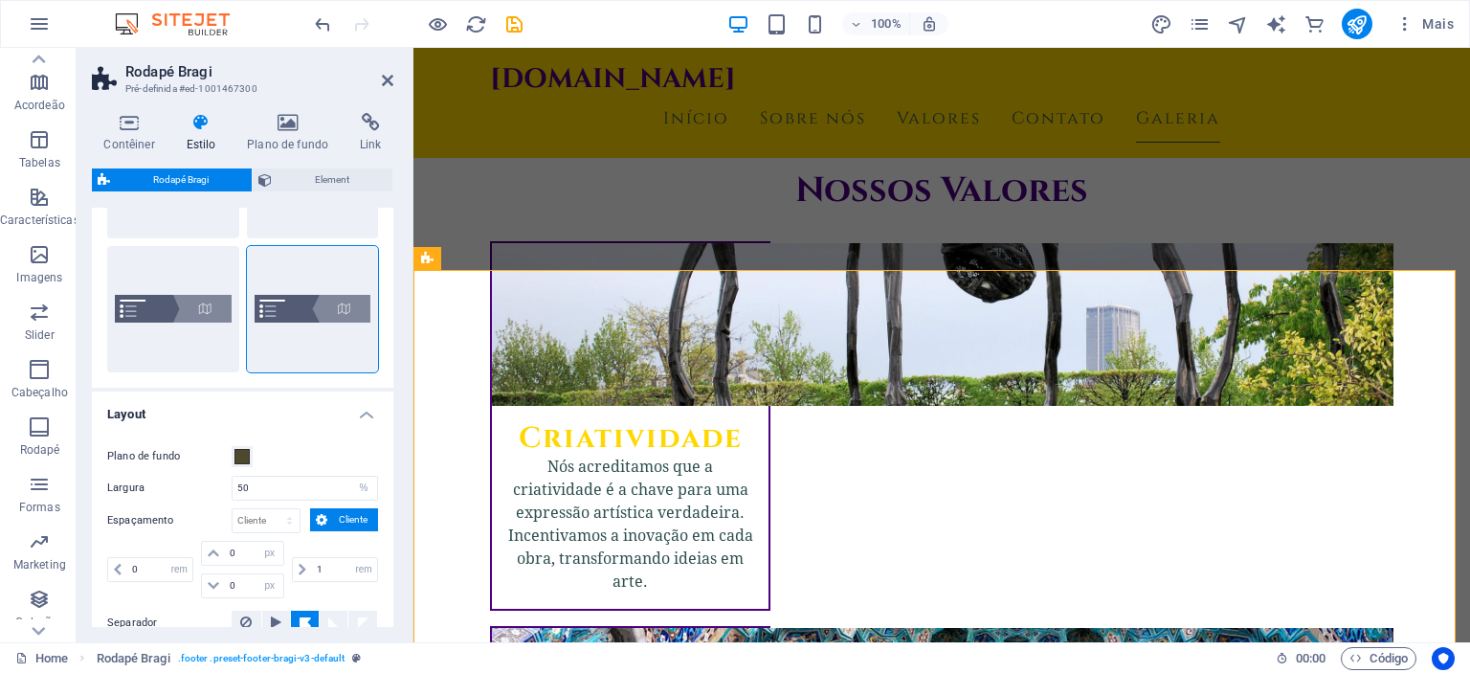
scroll to position [145, 0]
click at [35, 435] on icon "button" at bounding box center [39, 426] width 23 height 23
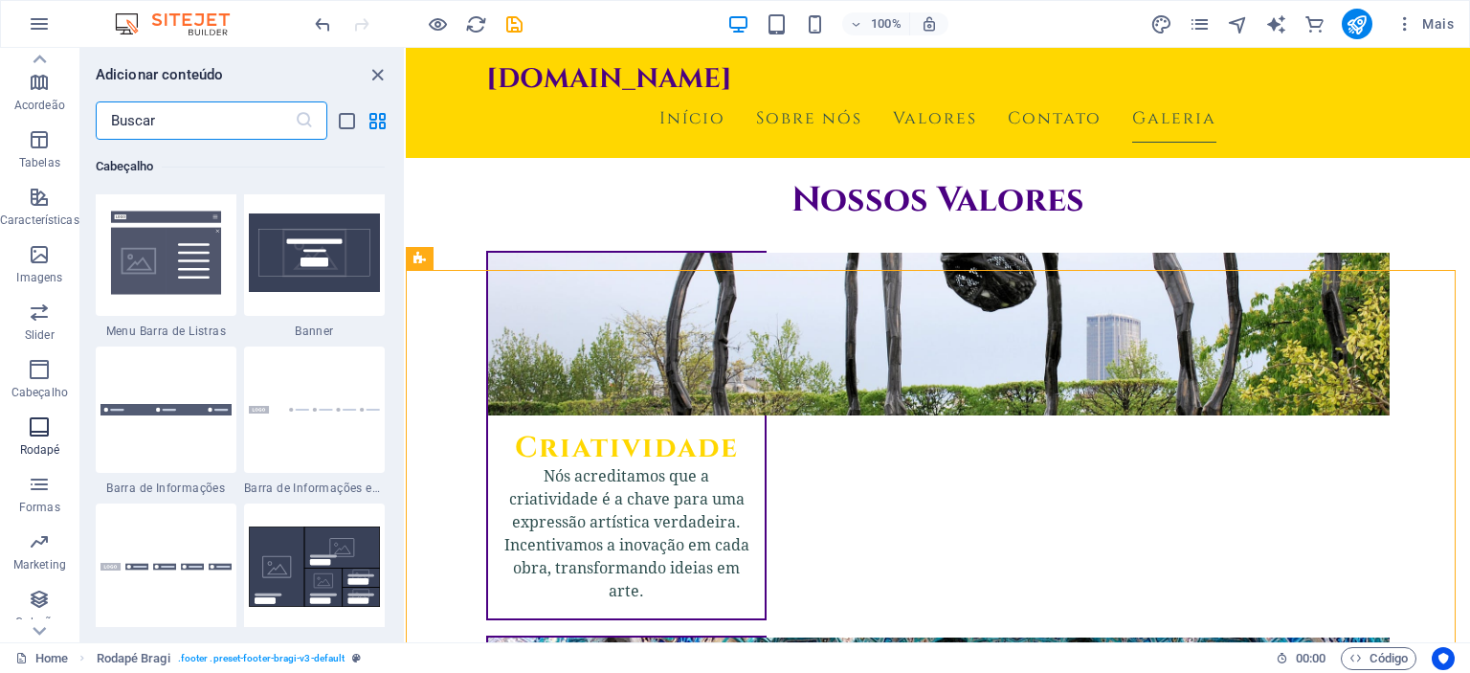
scroll to position [12670, 0]
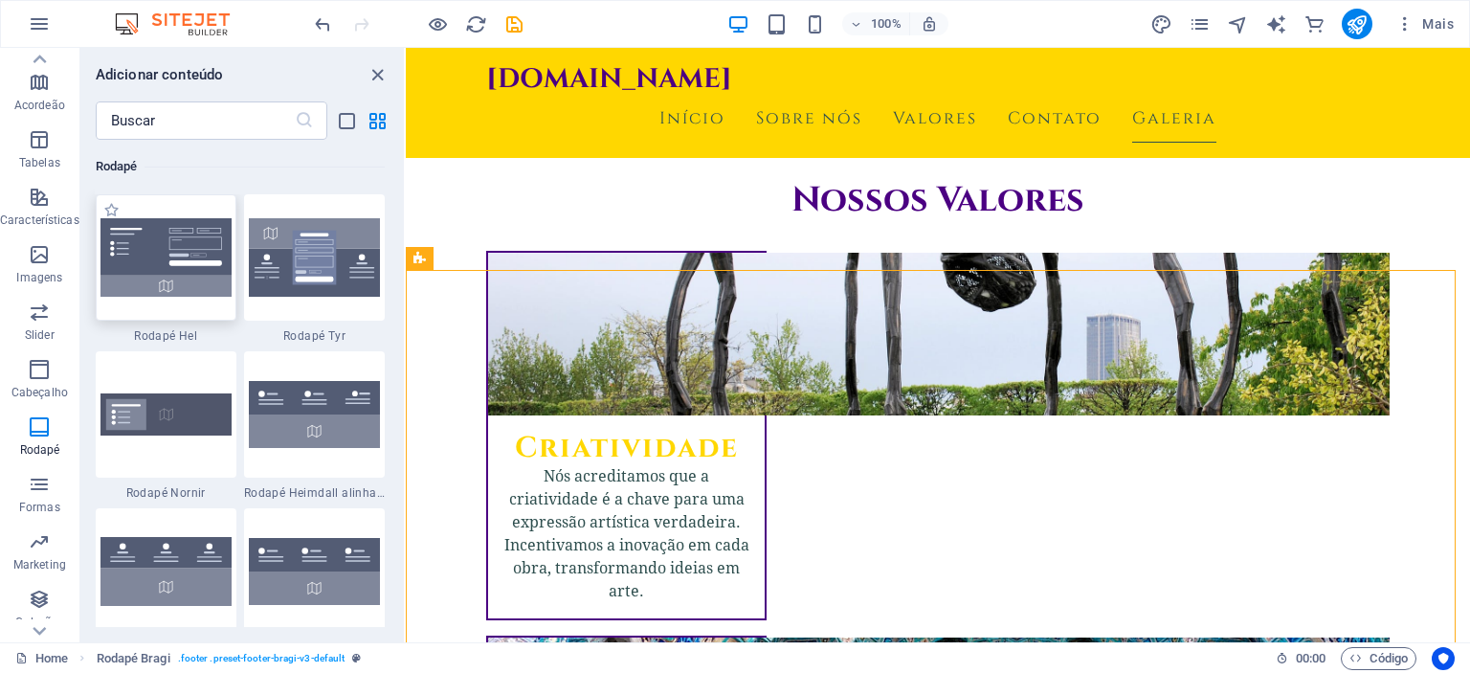
click at [159, 260] on img at bounding box center [165, 257] width 131 height 79
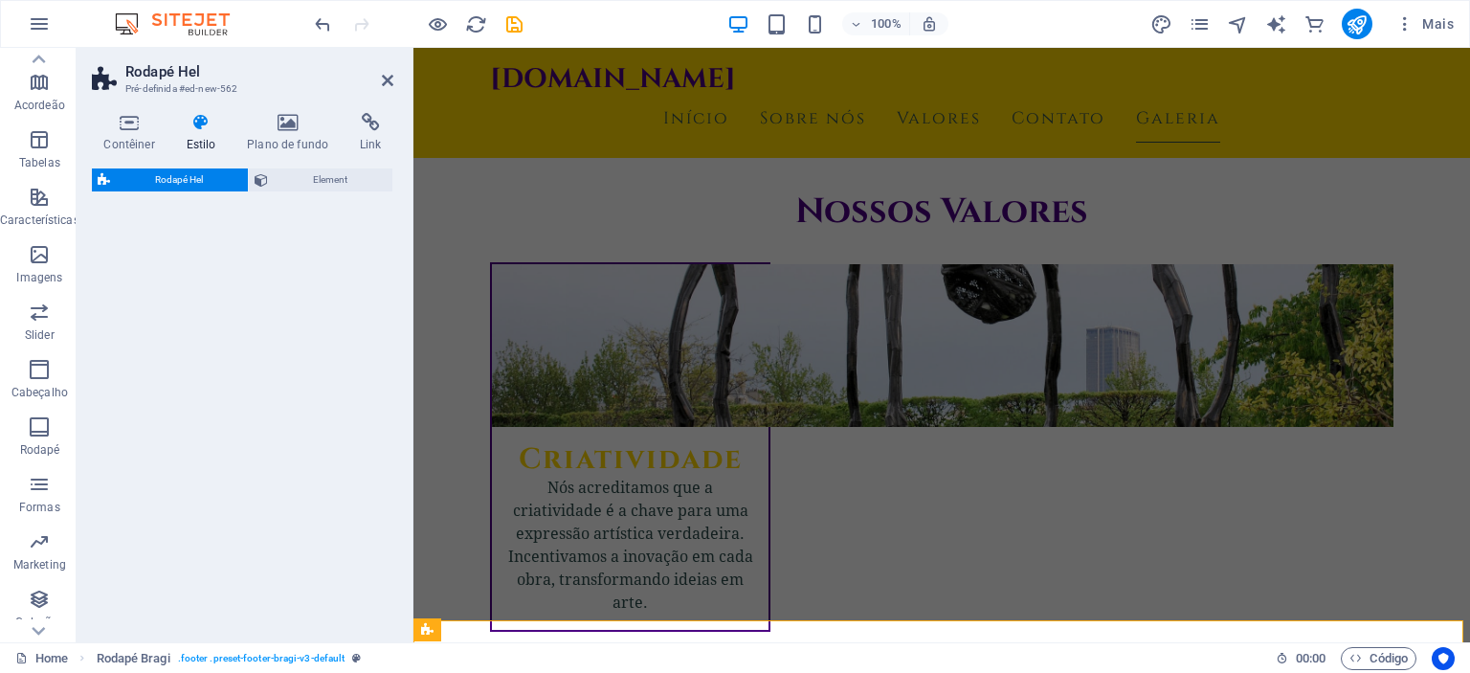
scroll to position [1661, 0]
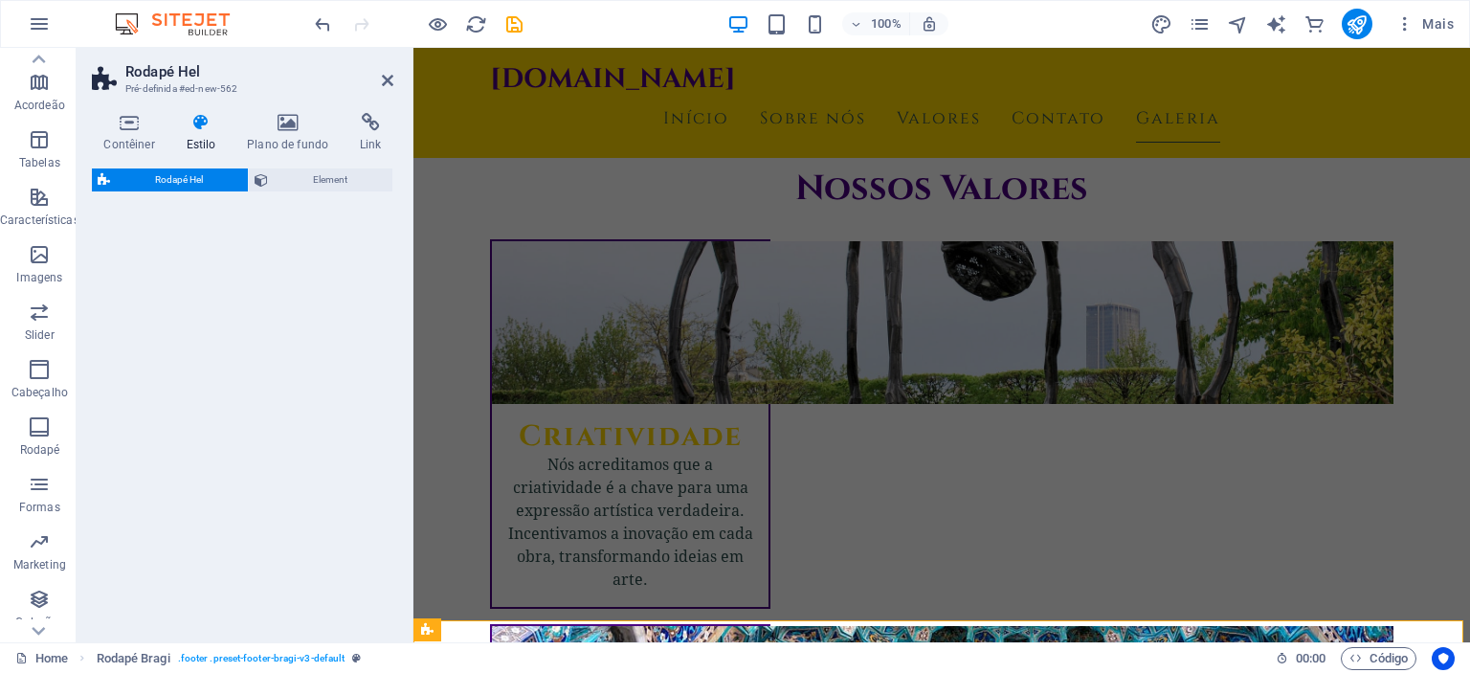
select select "%"
select select "rem"
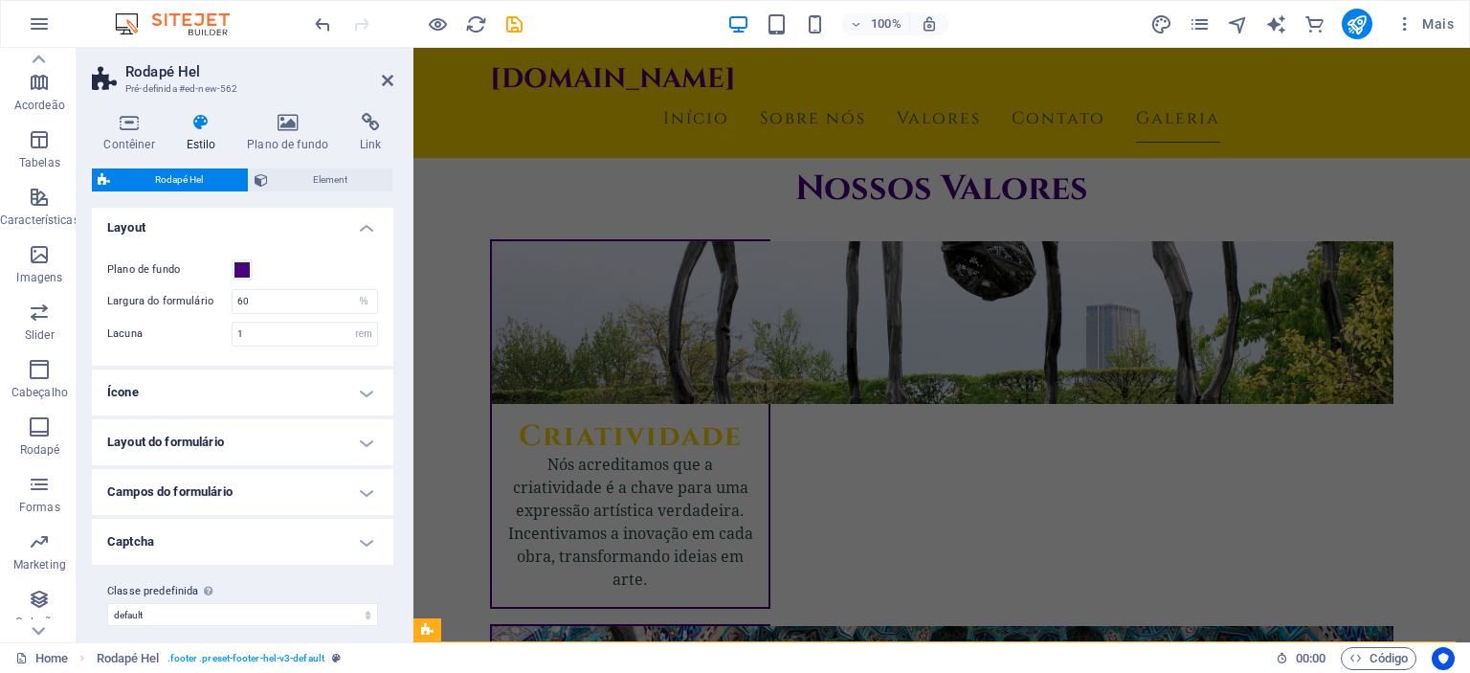
scroll to position [0, 0]
click at [48, 26] on icon "button" at bounding box center [39, 23] width 23 height 23
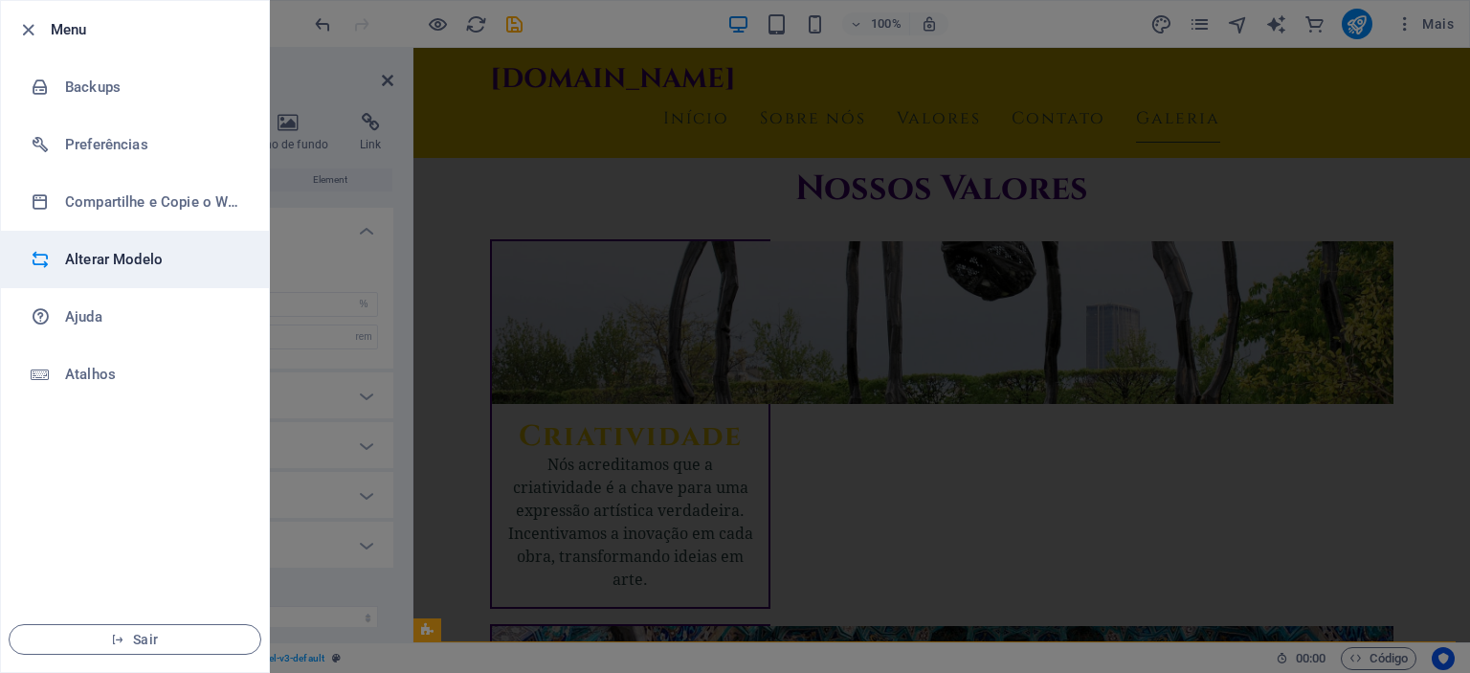
click at [108, 271] on li "Alterar Modelo" at bounding box center [135, 259] width 268 height 57
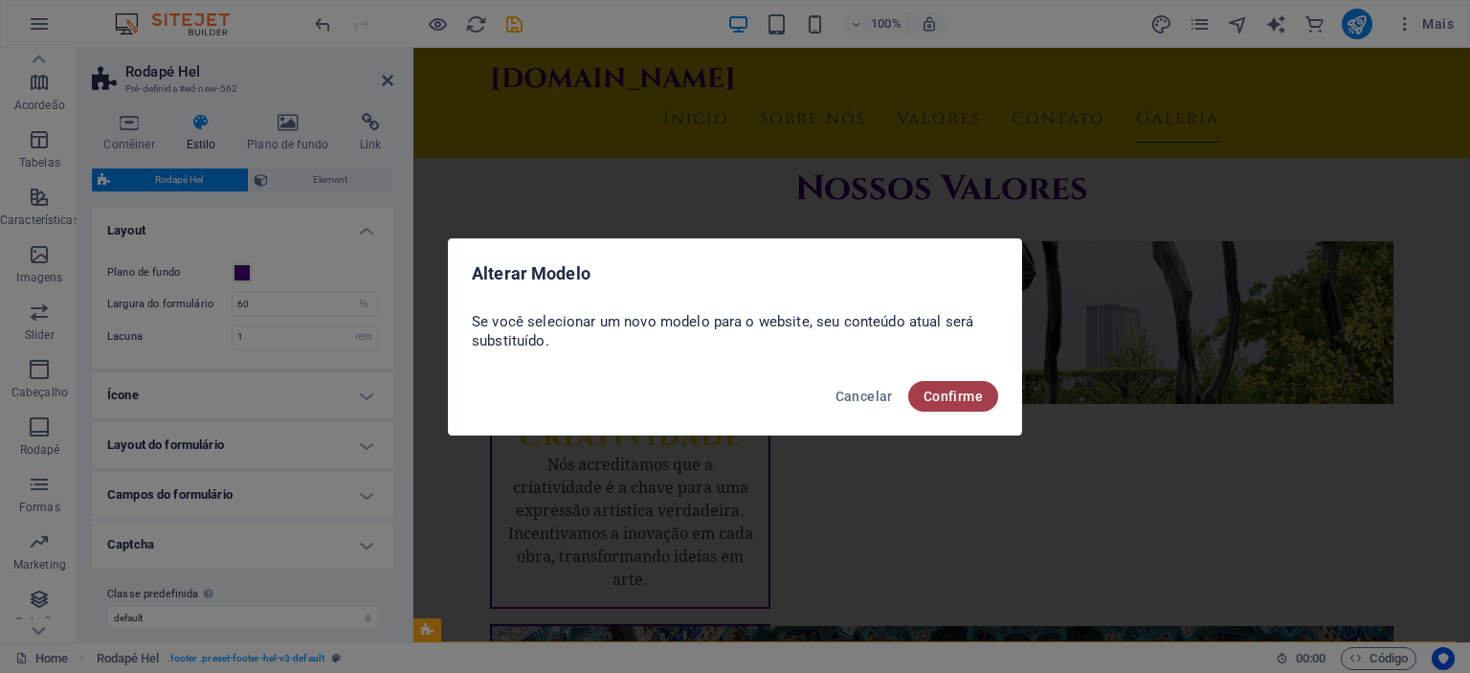
click at [963, 397] on span "Confirme" at bounding box center [953, 396] width 59 height 15
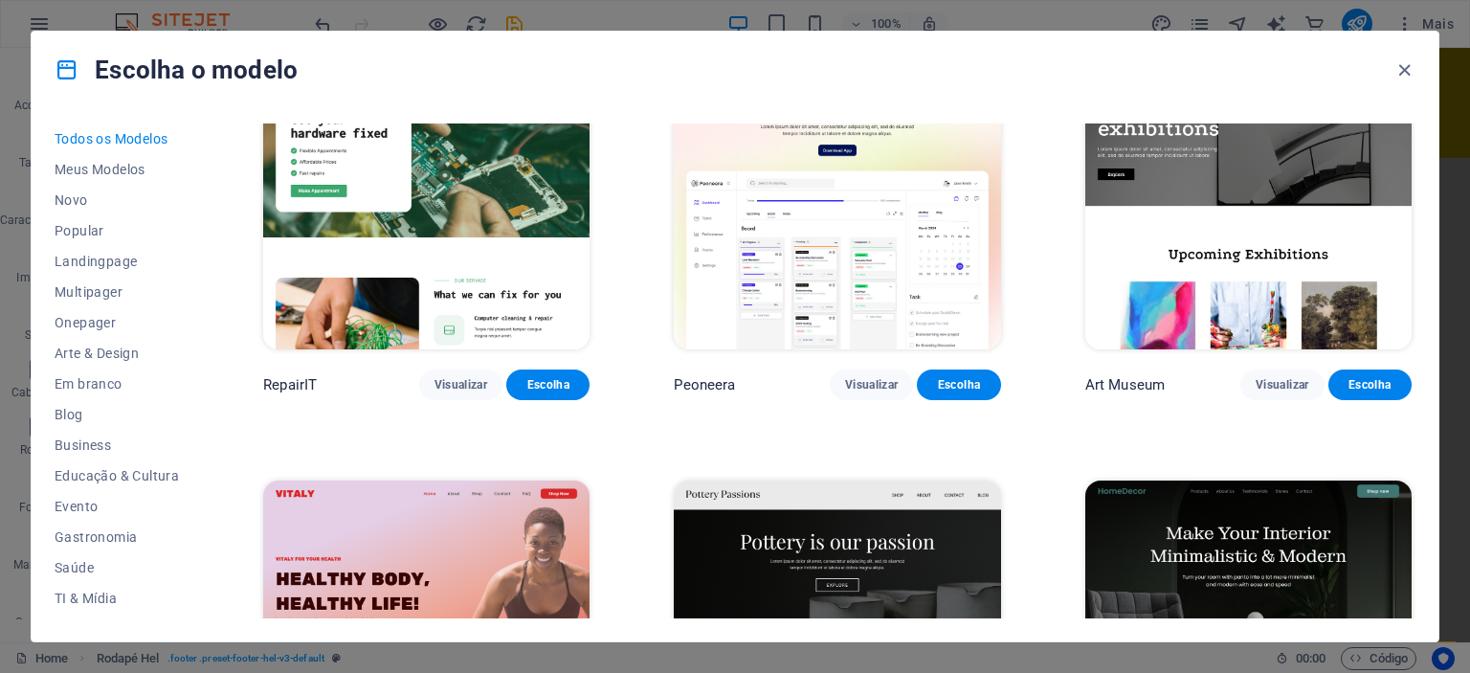
scroll to position [455, 0]
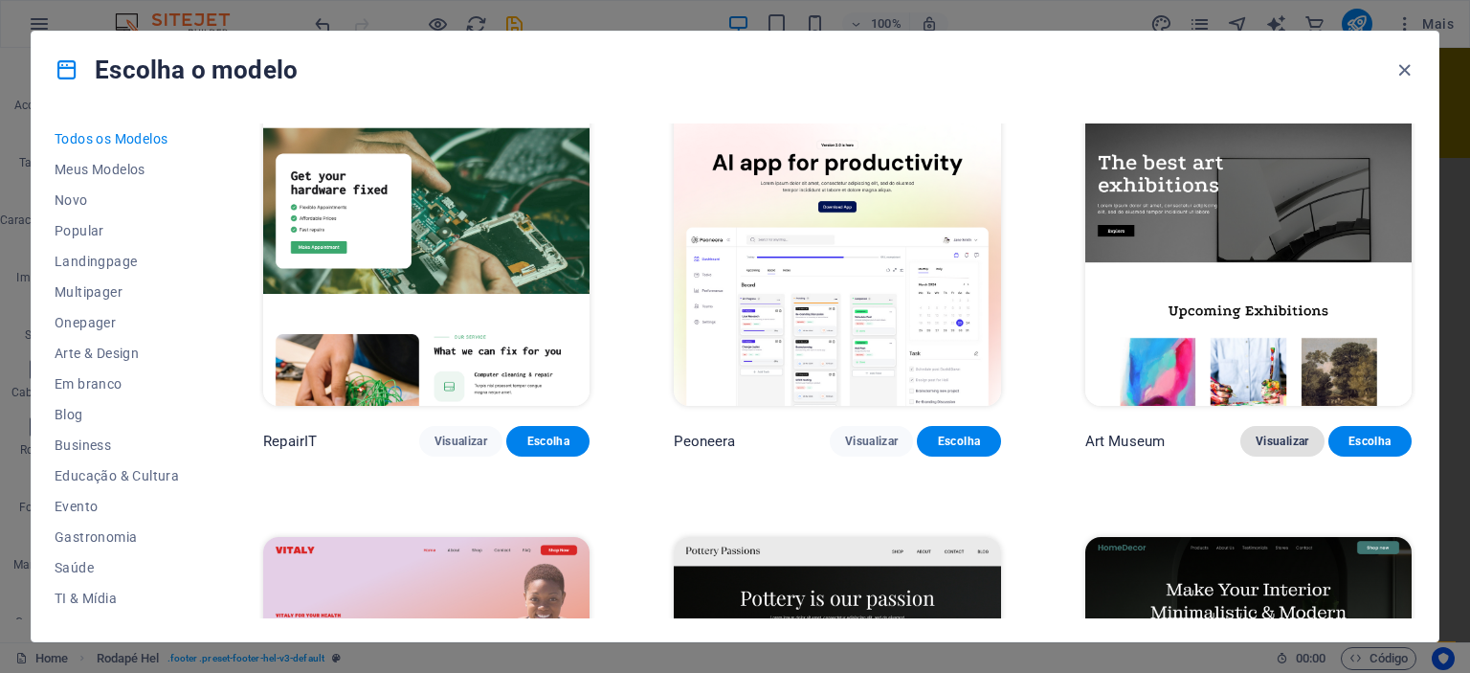
click at [1261, 434] on span "Visualizar" at bounding box center [1282, 441] width 53 height 15
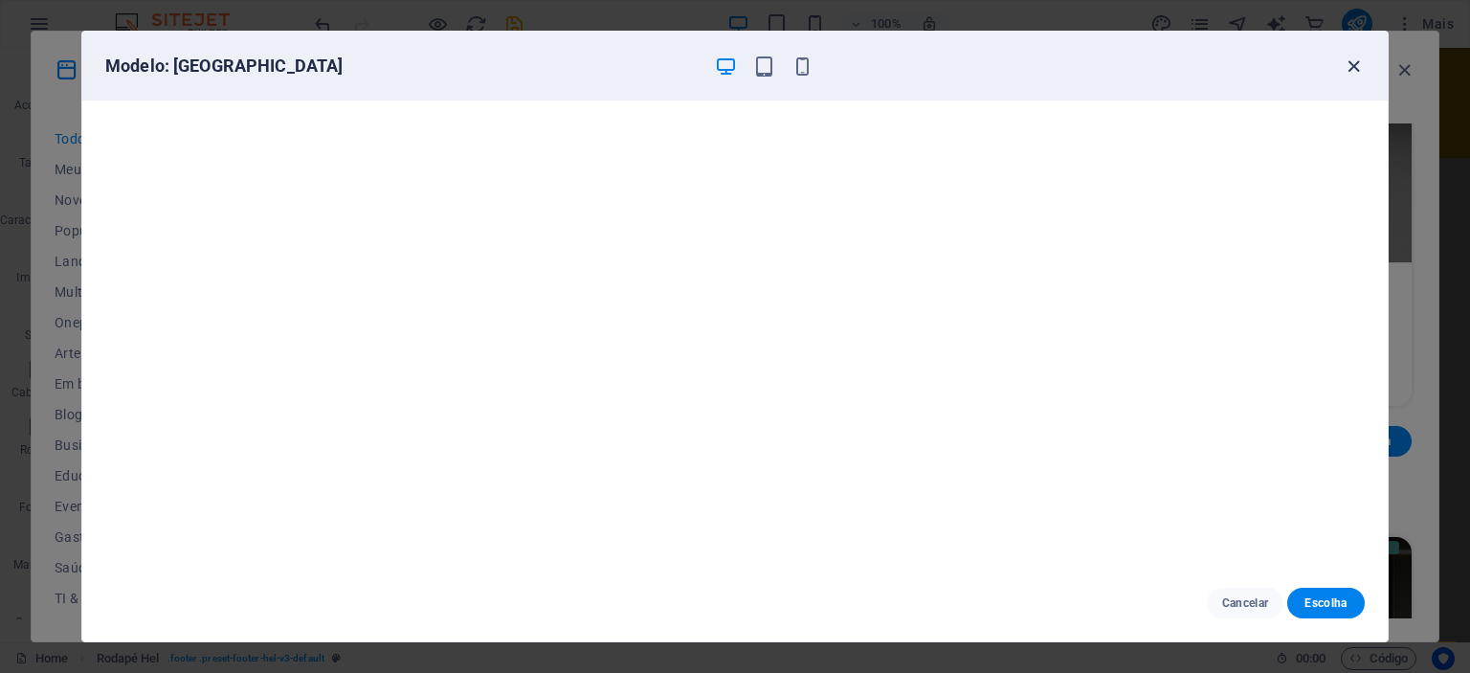
click at [1356, 73] on icon "button" at bounding box center [1354, 67] width 22 height 22
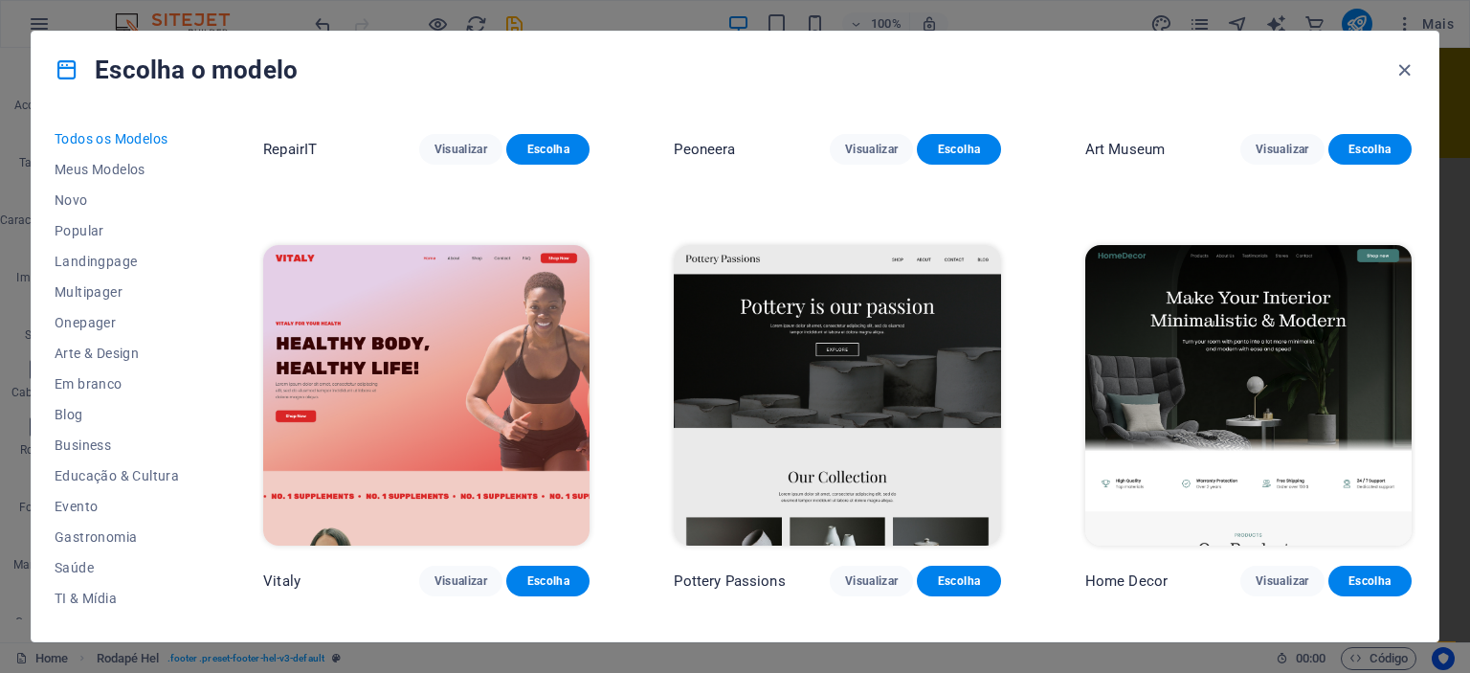
scroll to position [757, 0]
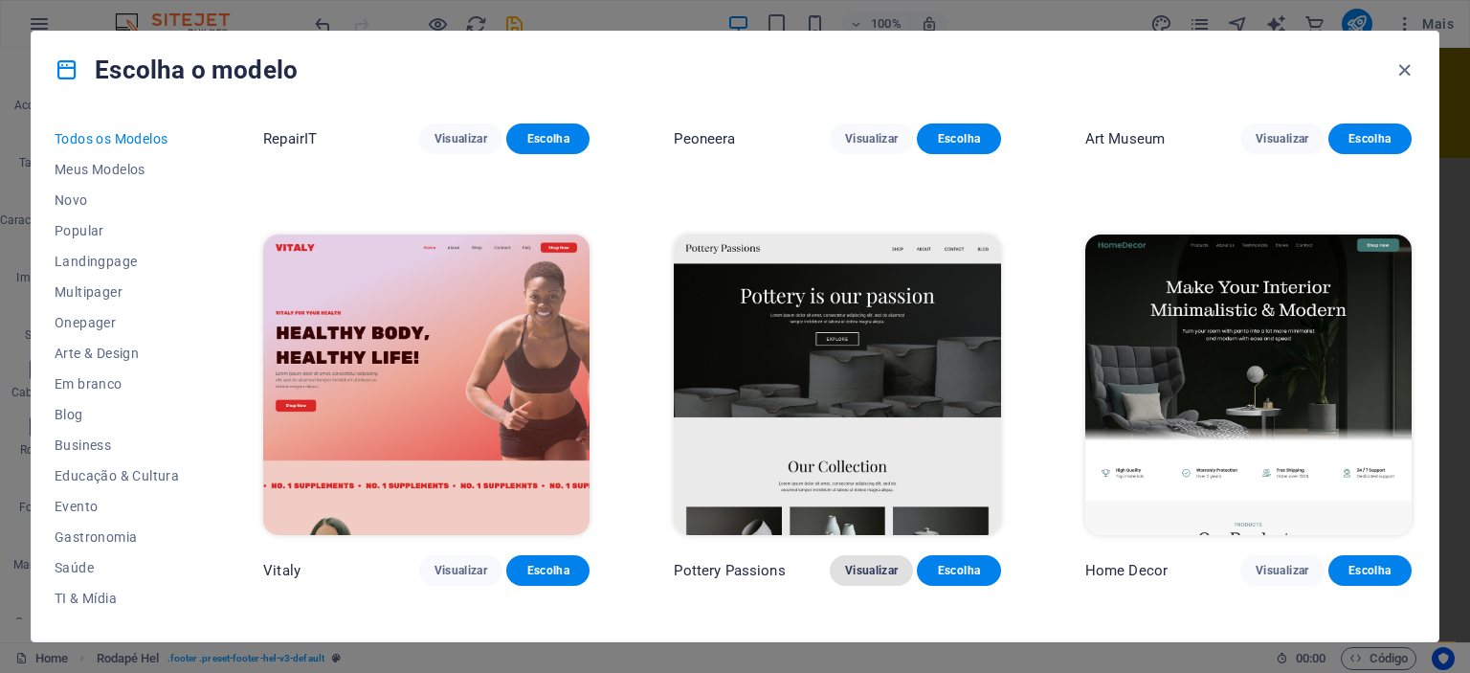
click at [860, 566] on span "Visualizar" at bounding box center [871, 570] width 53 height 15
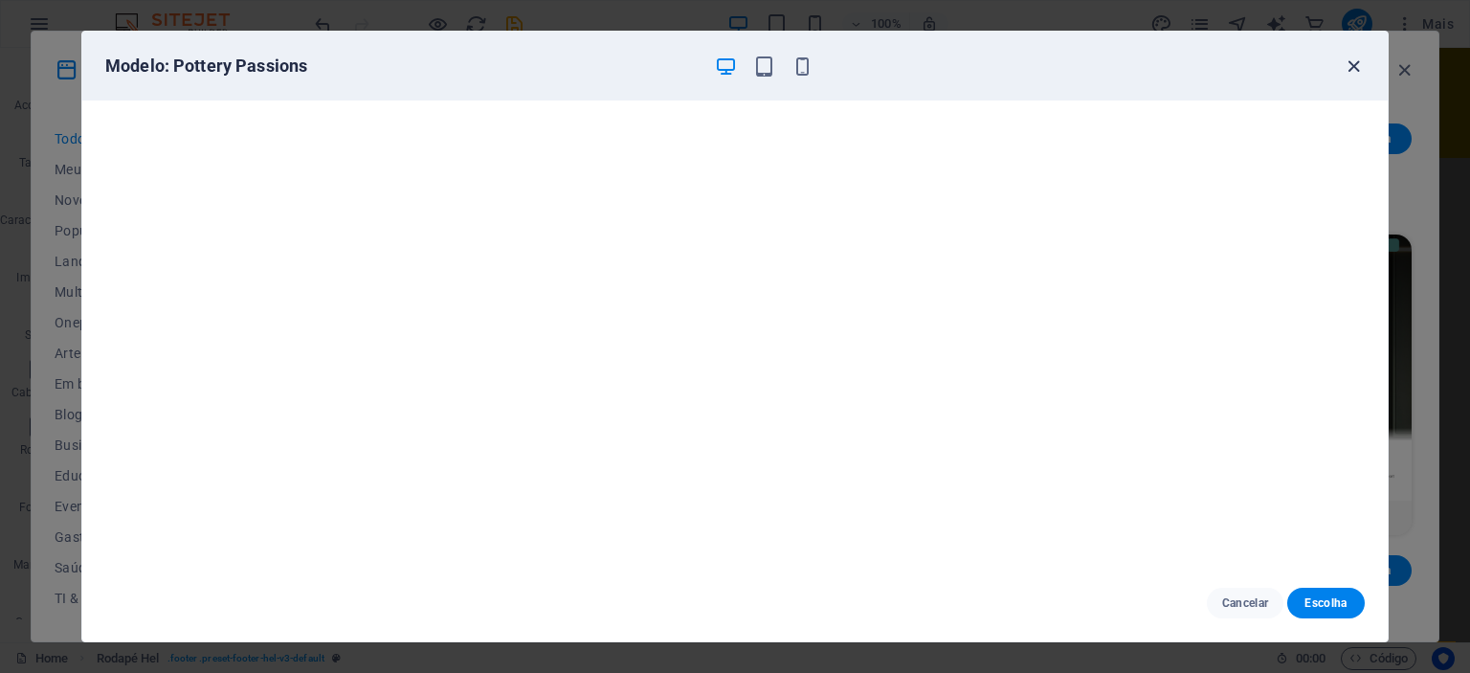
click at [1347, 73] on icon "button" at bounding box center [1354, 67] width 22 height 22
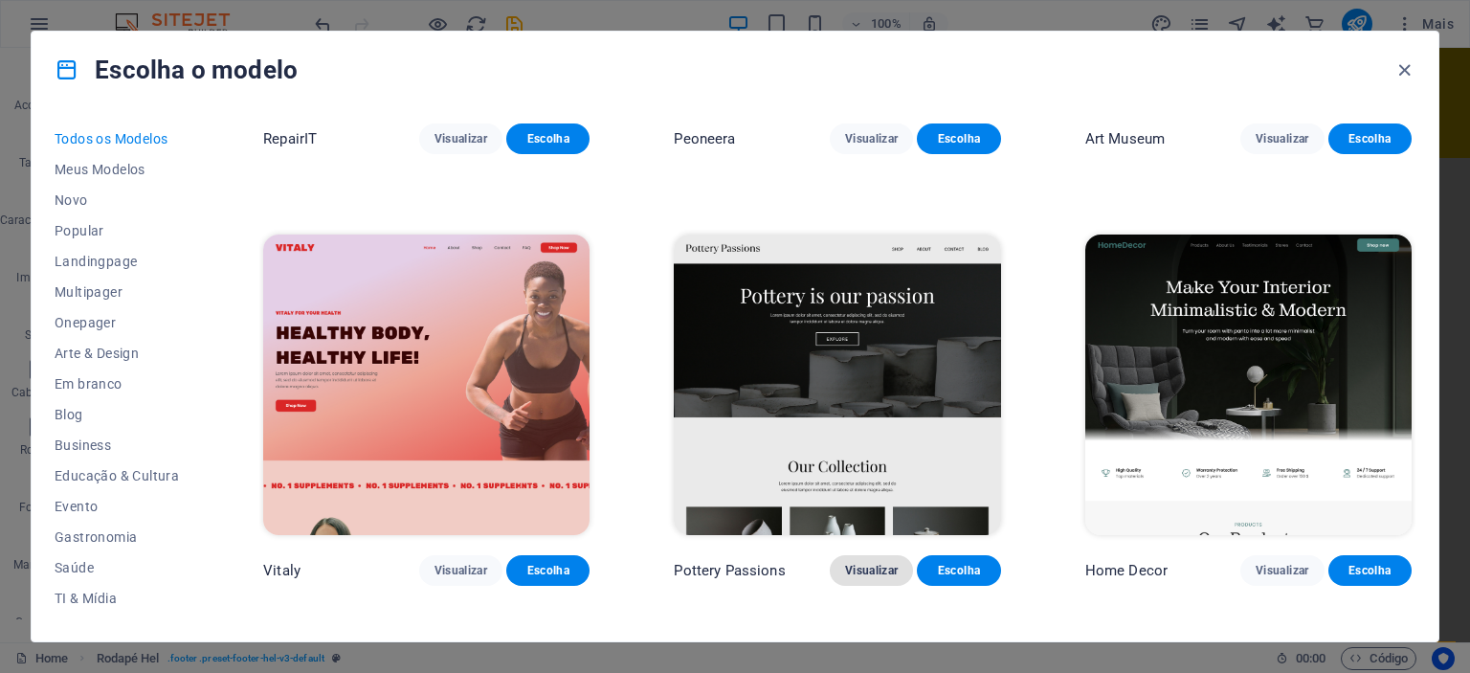
click at [860, 568] on span "Visualizar" at bounding box center [871, 570] width 53 height 15
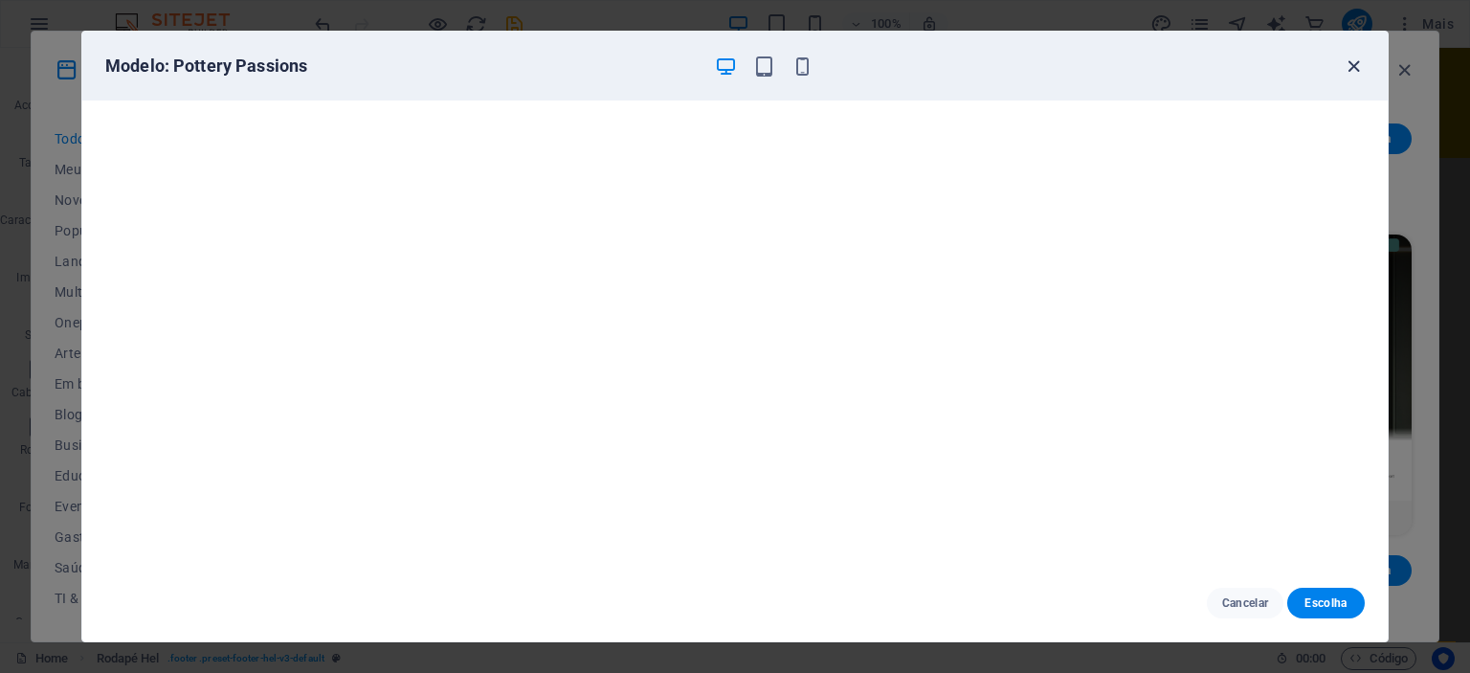
click at [1348, 67] on icon "button" at bounding box center [1354, 67] width 22 height 22
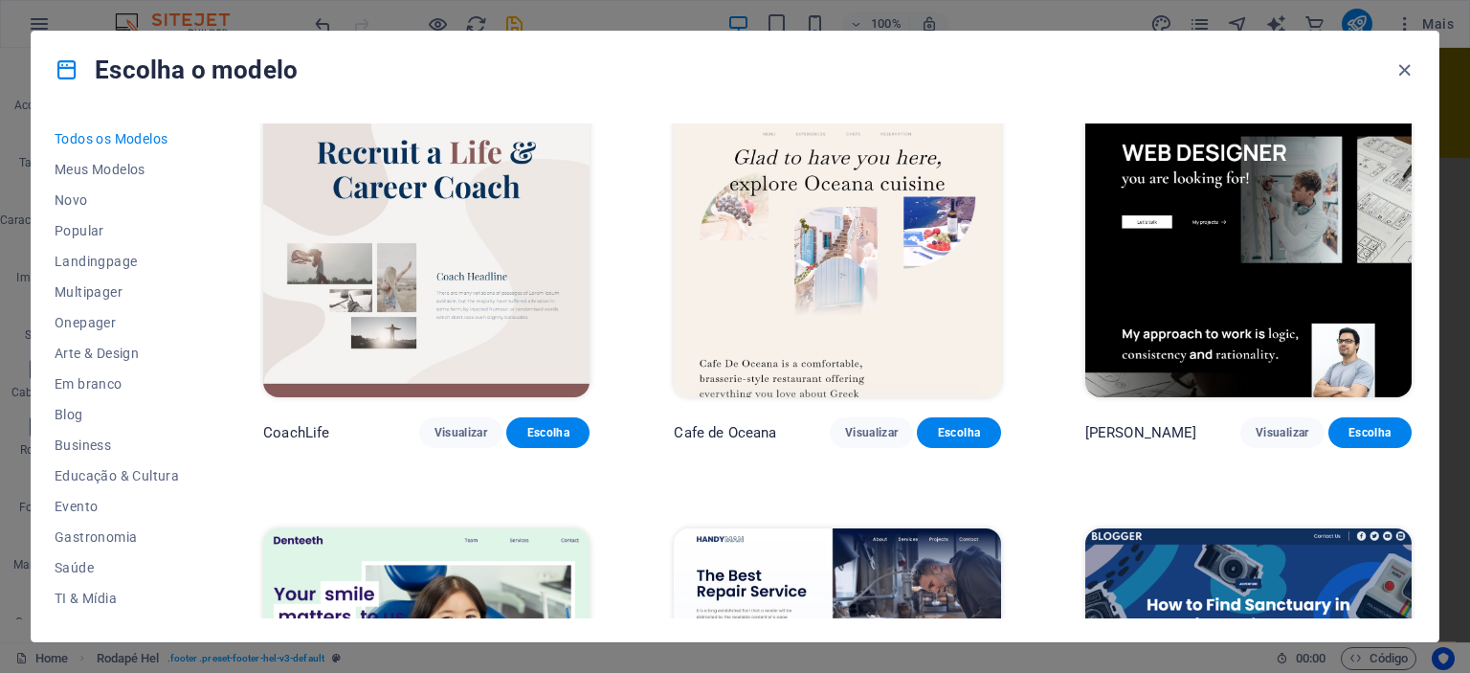
scroll to position [6516, 0]
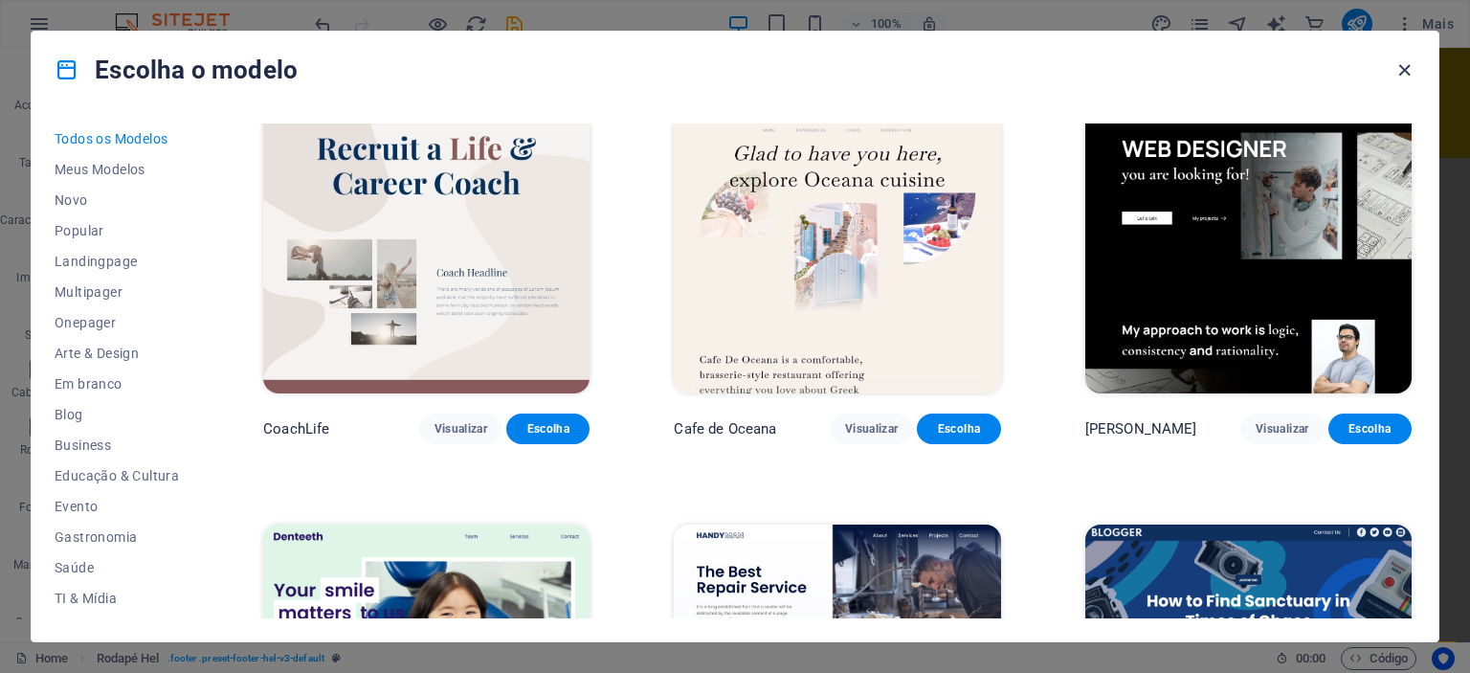
click at [1406, 72] on icon "button" at bounding box center [1404, 70] width 22 height 22
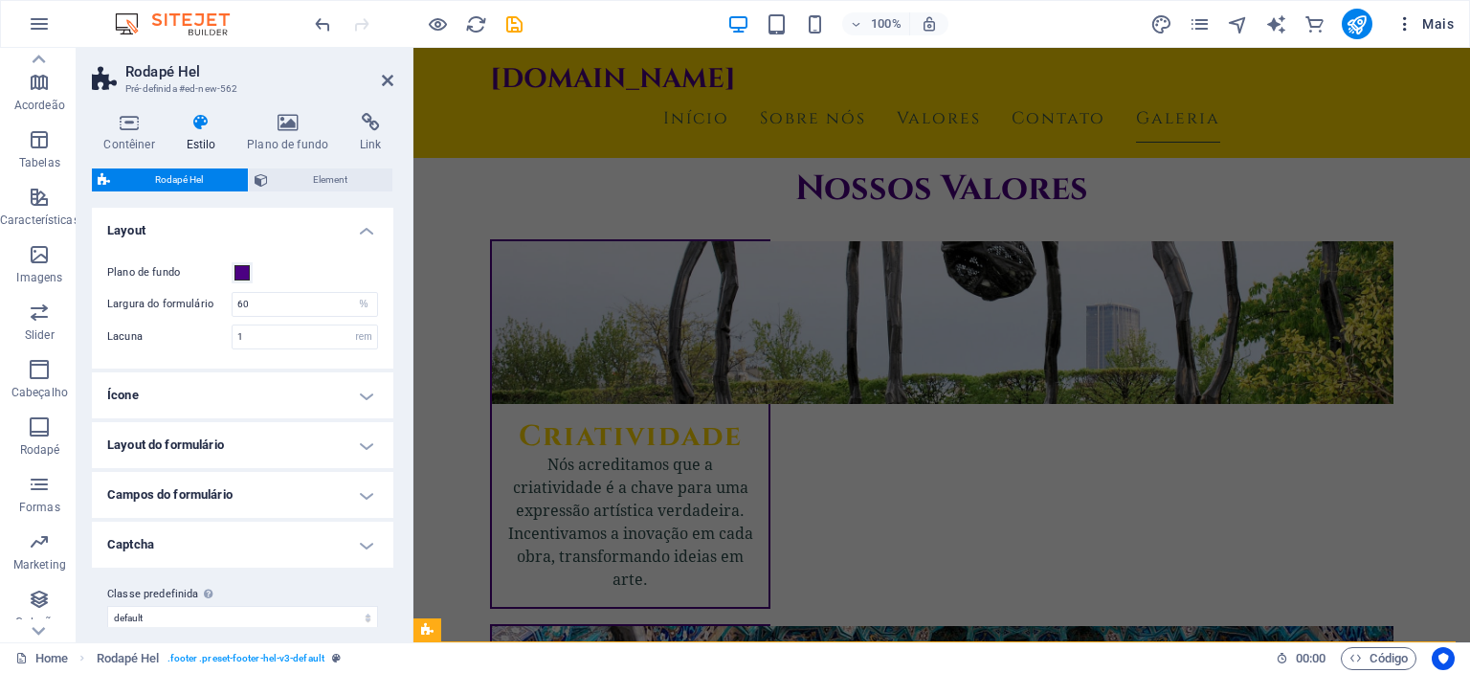
click at [1425, 21] on span "Mais" at bounding box center [1424, 23] width 58 height 19
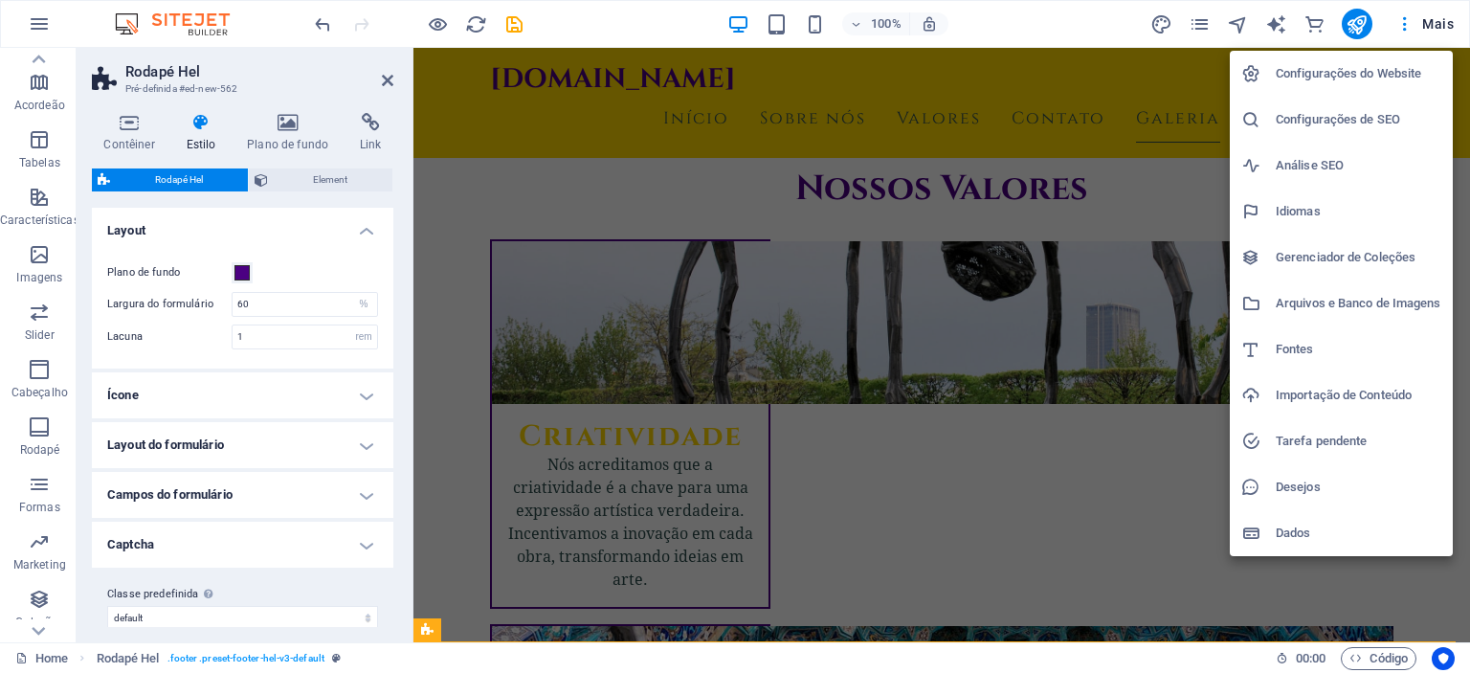
click at [1339, 77] on h6 "Configurações do Website" at bounding box center [1359, 73] width 166 height 23
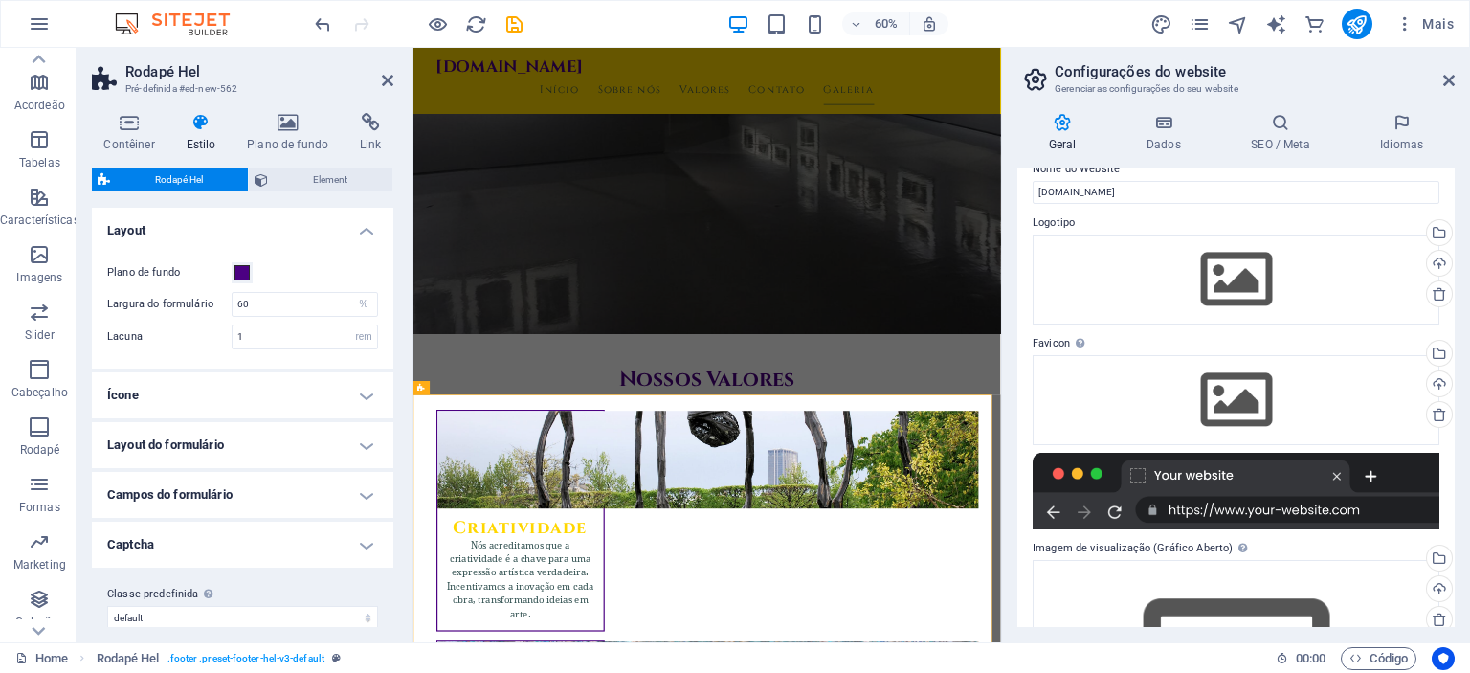
scroll to position [0, 0]
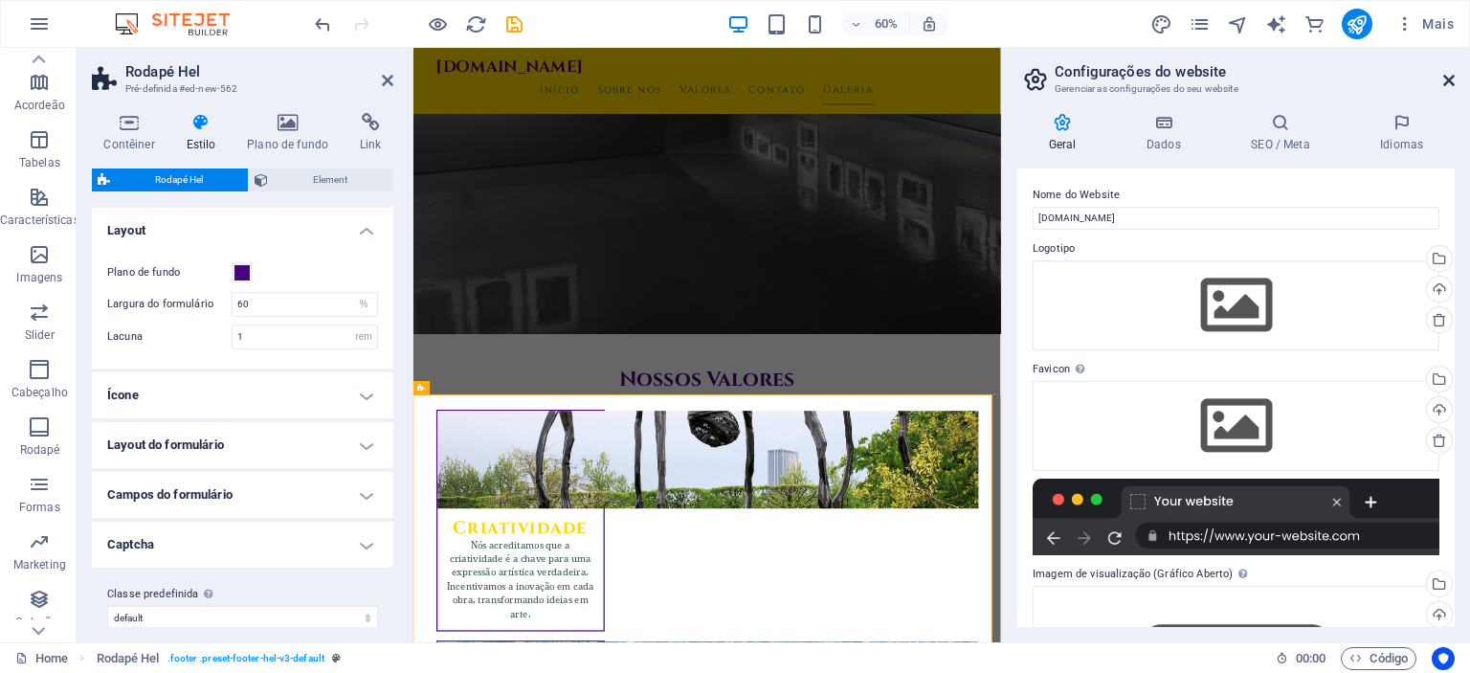
click at [1450, 74] on icon at bounding box center [1448, 80] width 11 height 15
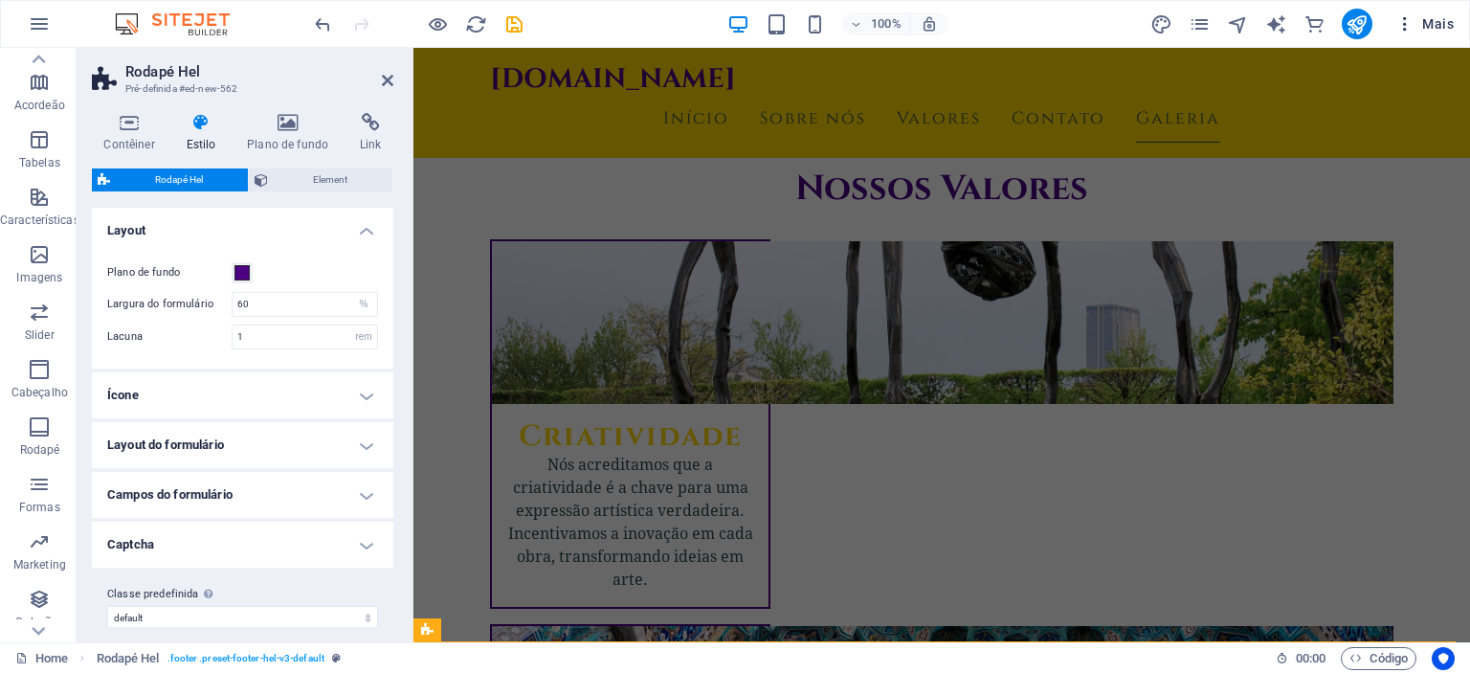
click at [1439, 23] on span "Mais" at bounding box center [1424, 23] width 58 height 19
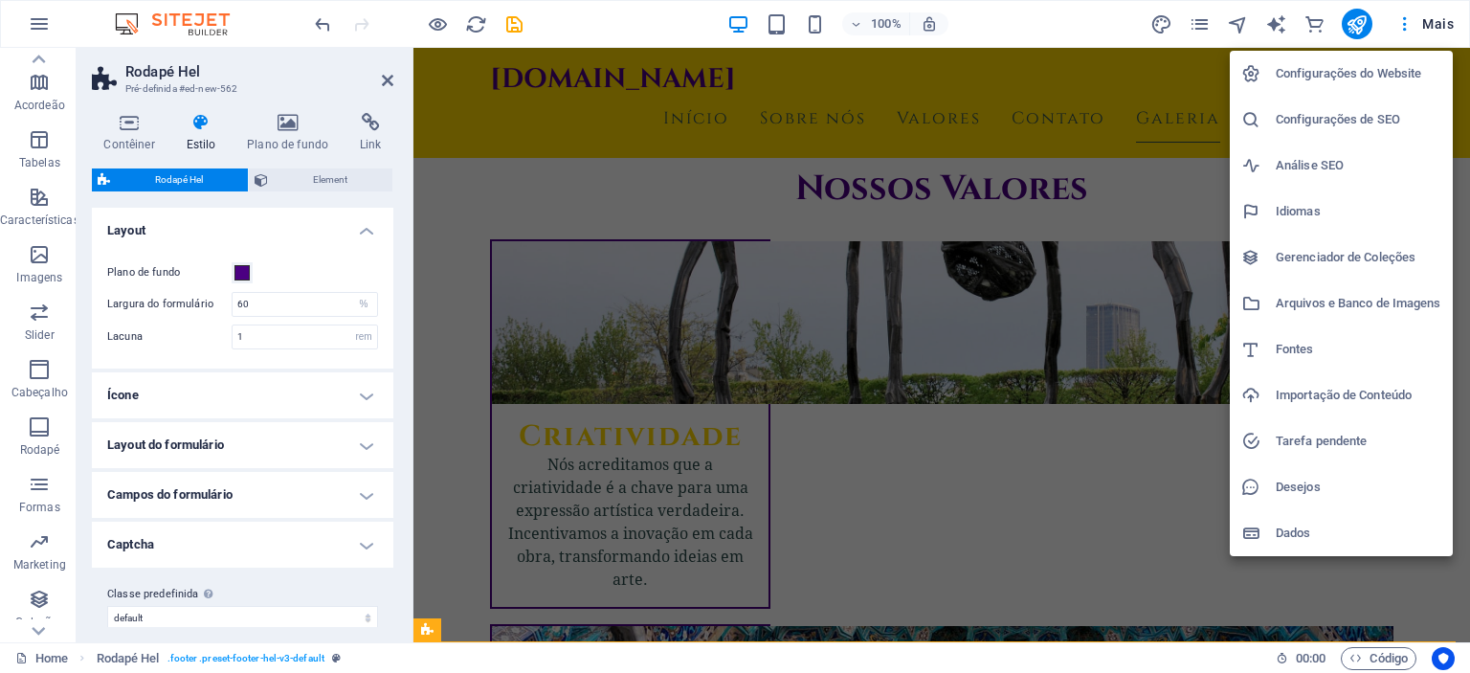
click at [1348, 110] on h6 "Configurações de SEO" at bounding box center [1359, 119] width 166 height 23
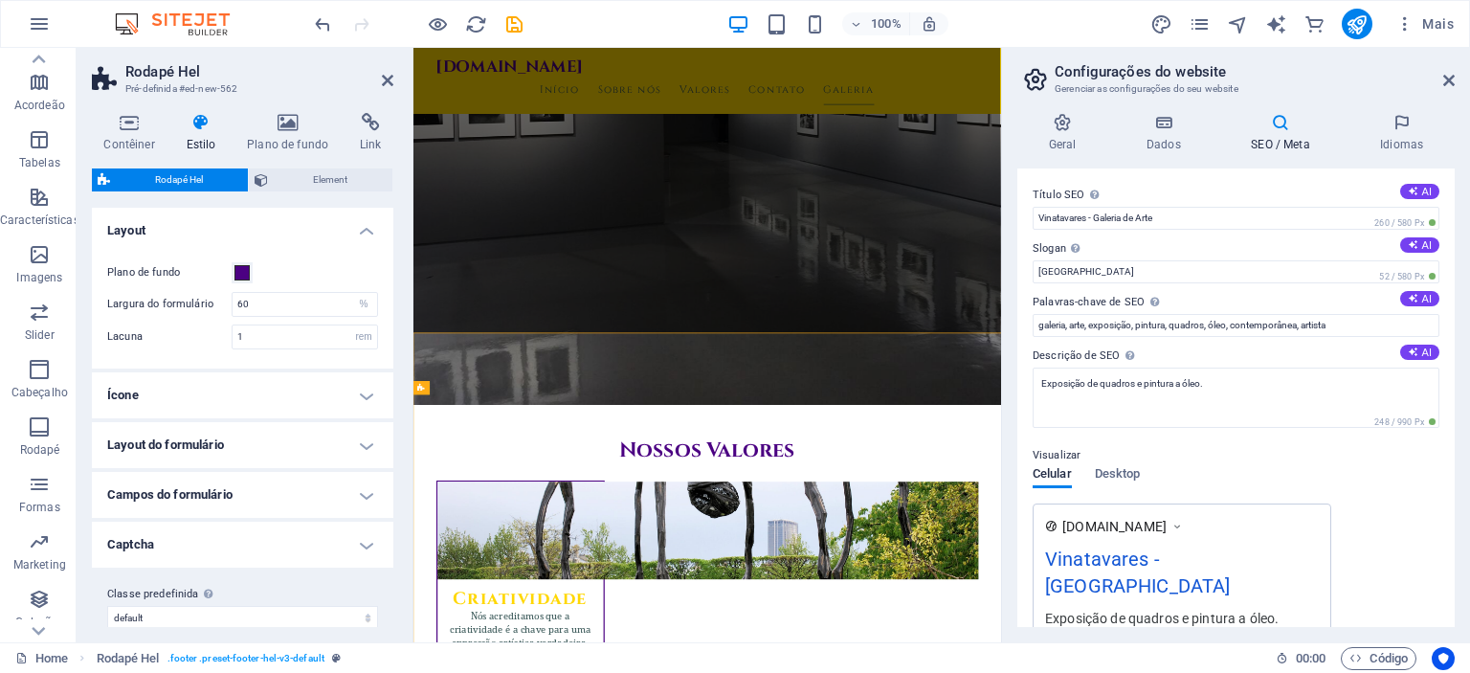
scroll to position [1780, 0]
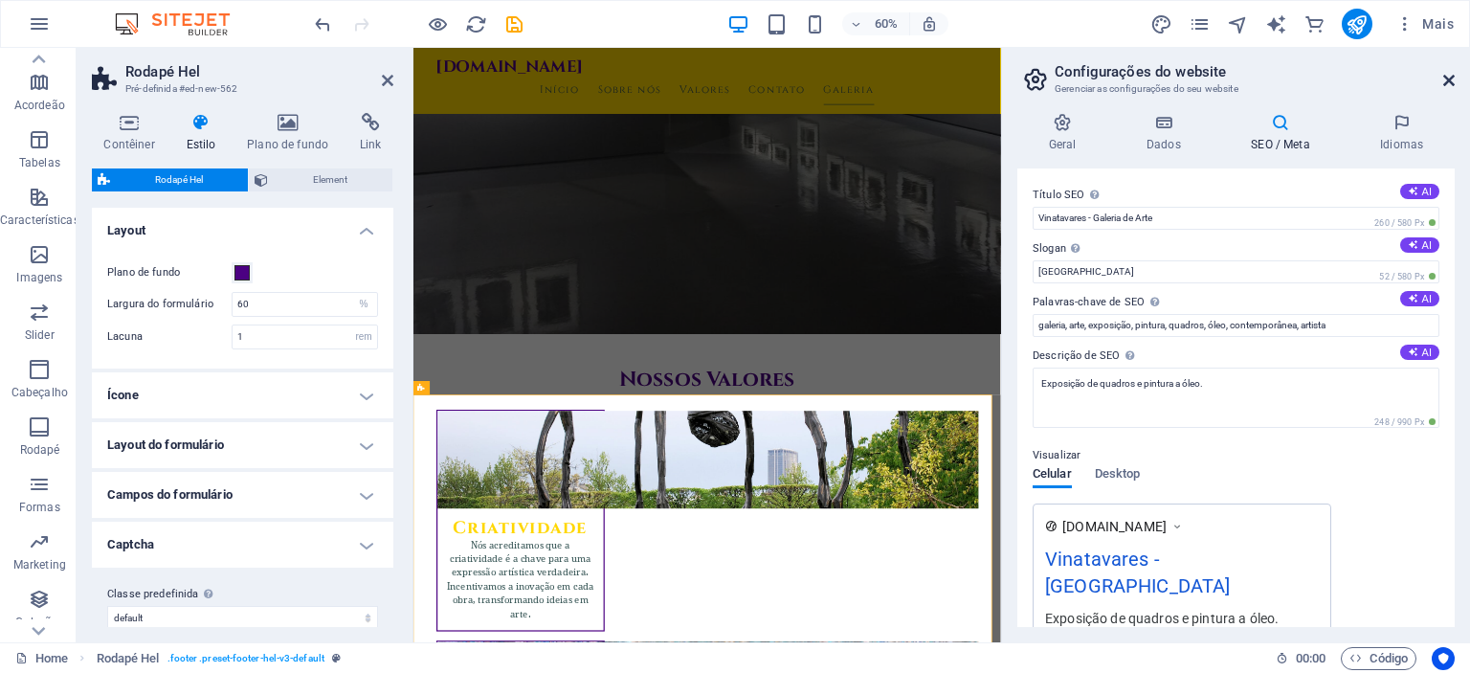
click at [1448, 78] on icon at bounding box center [1448, 80] width 11 height 15
